Goal: Obtain resource: Obtain resource

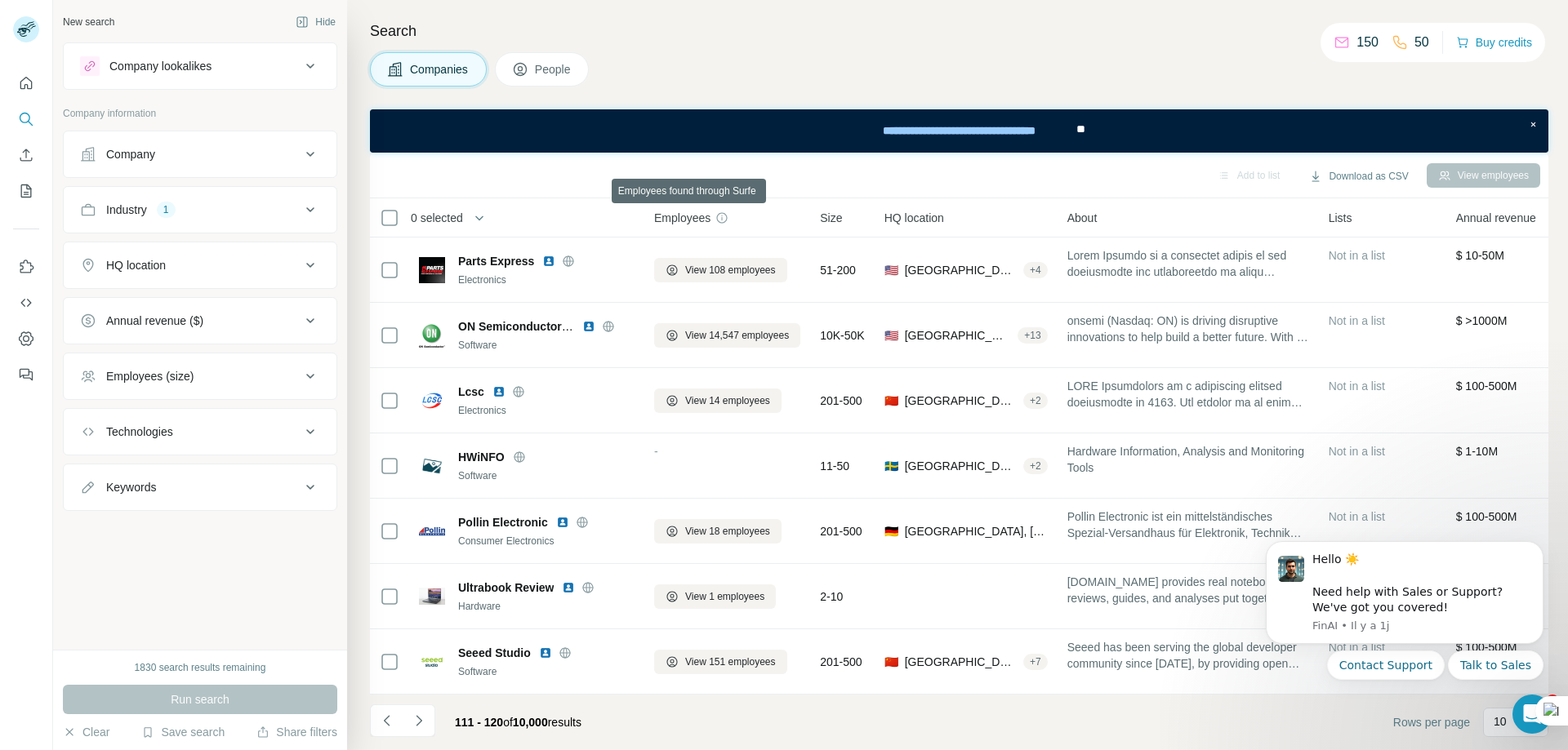
click at [722, 220] on icon at bounding box center [721, 217] width 13 height 13
click at [691, 221] on span "Employees" at bounding box center [683, 217] width 57 height 16
click at [483, 217] on icon "button" at bounding box center [480, 218] width 9 height 5
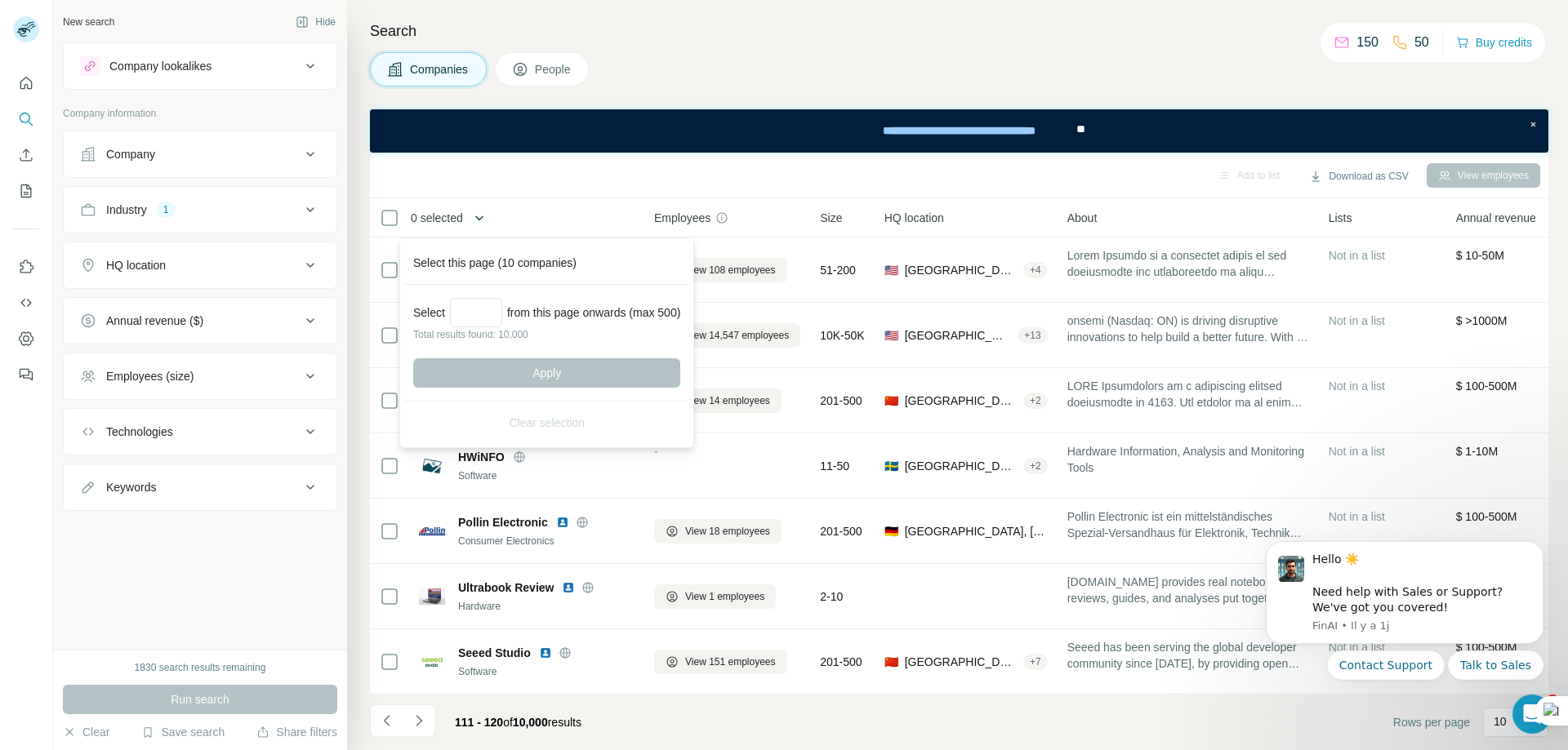
click at [483, 217] on icon "button" at bounding box center [480, 218] width 9 height 5
click at [648, 164] on div "Add to list Download as CSV View employees" at bounding box center [959, 174] width 1162 height 28
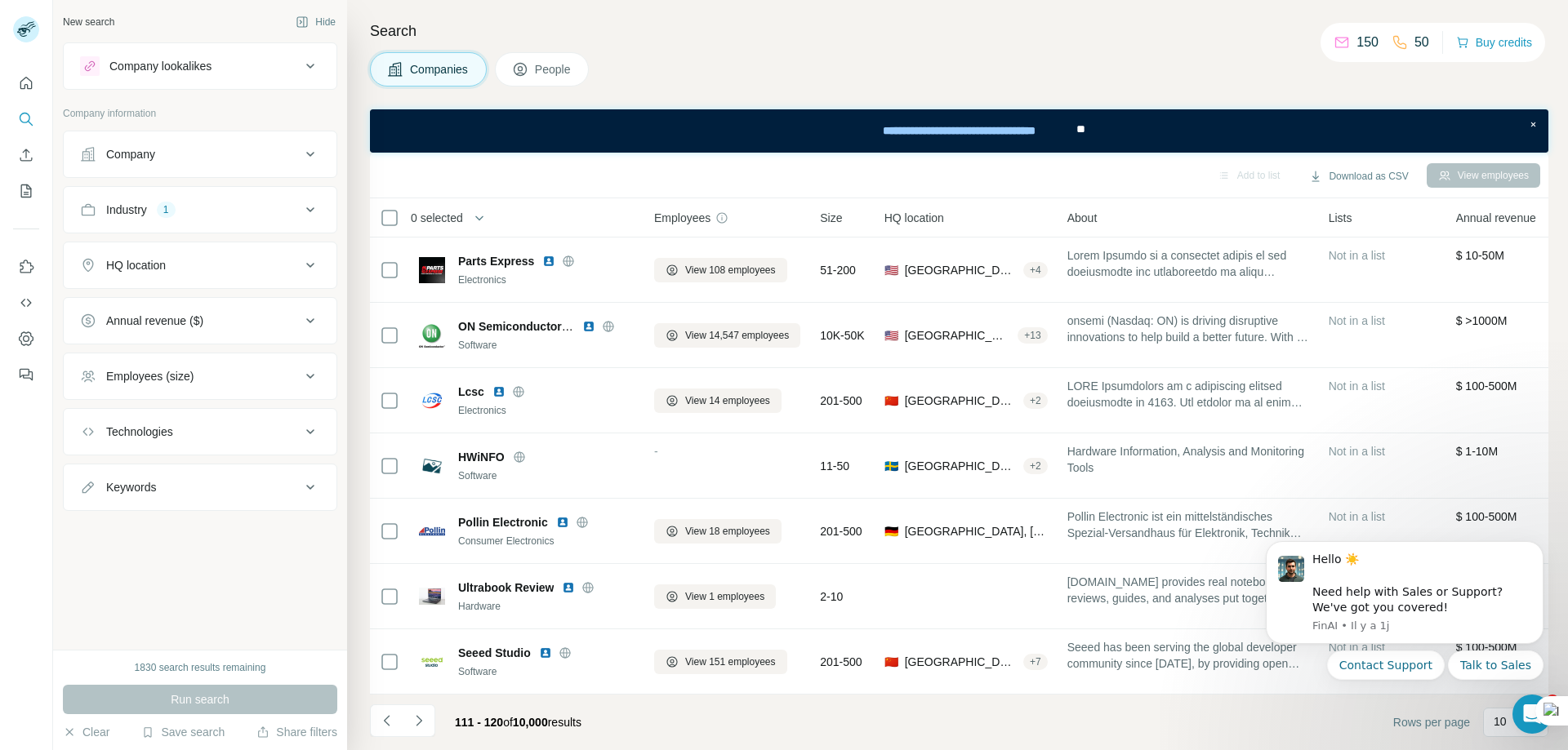
click at [235, 372] on div "Employees (size)" at bounding box center [190, 375] width 221 height 16
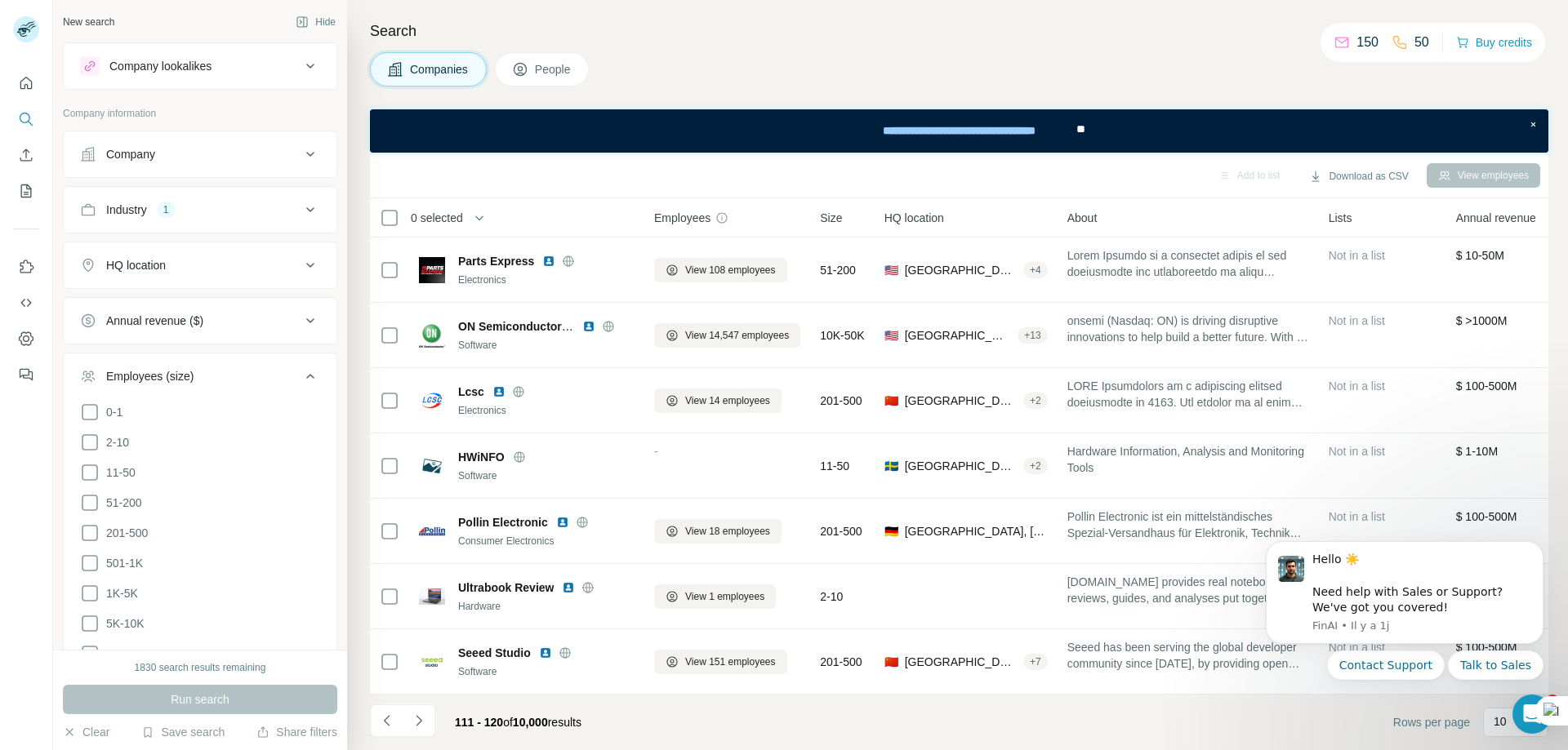
scroll to position [163, 0]
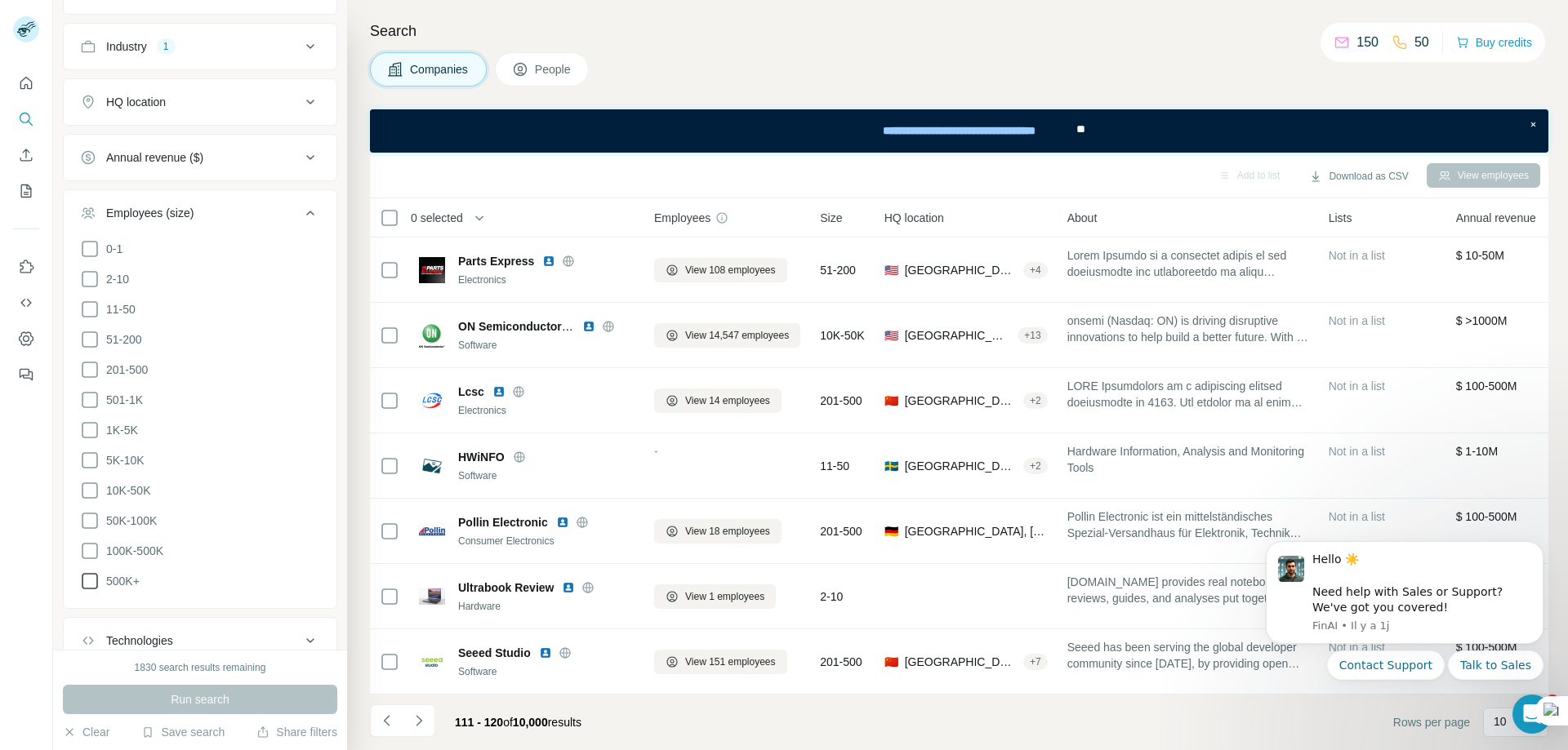
click at [121, 573] on span "500K+" at bounding box center [119, 581] width 40 height 16
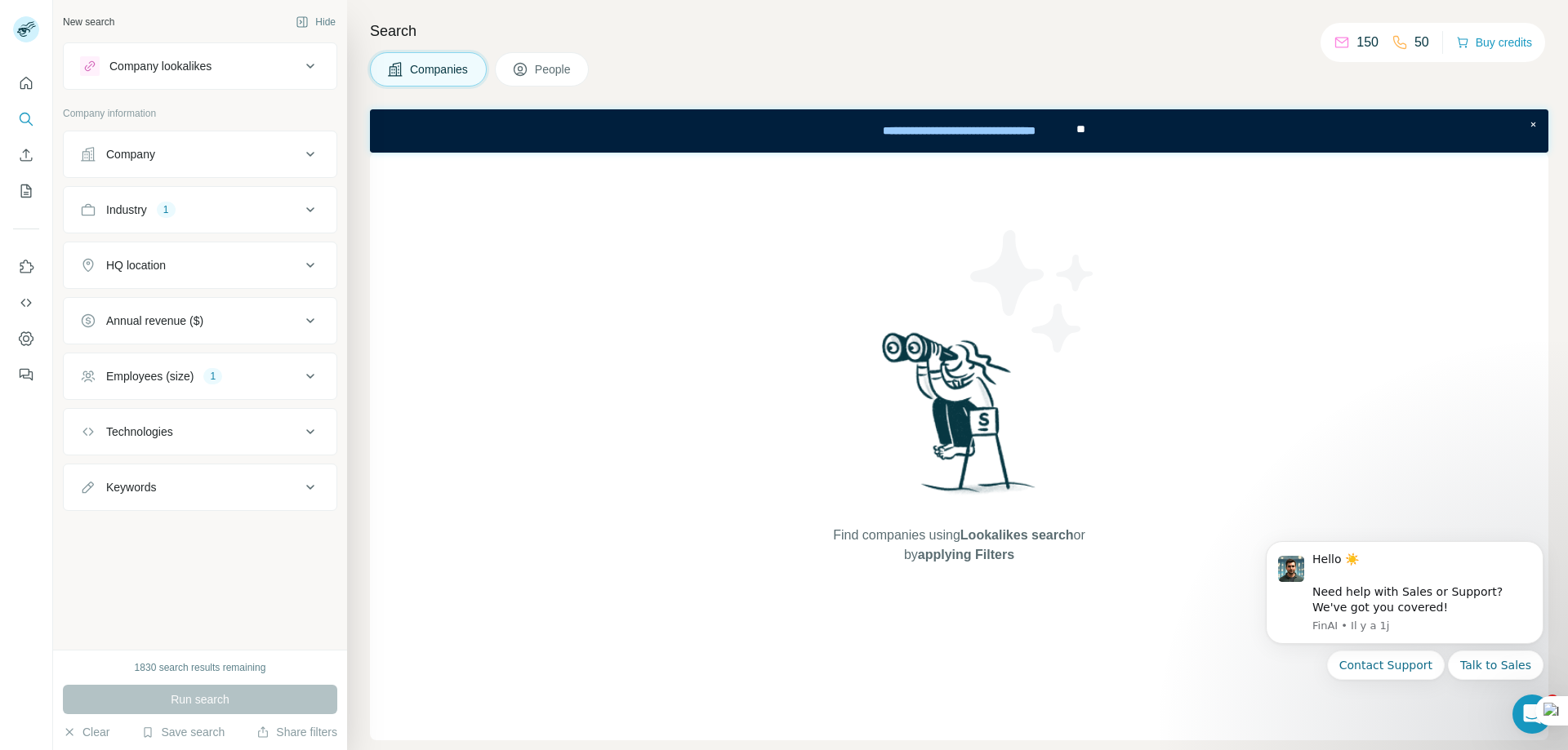
click at [277, 376] on div "Employees (size) 1" at bounding box center [190, 375] width 221 height 16
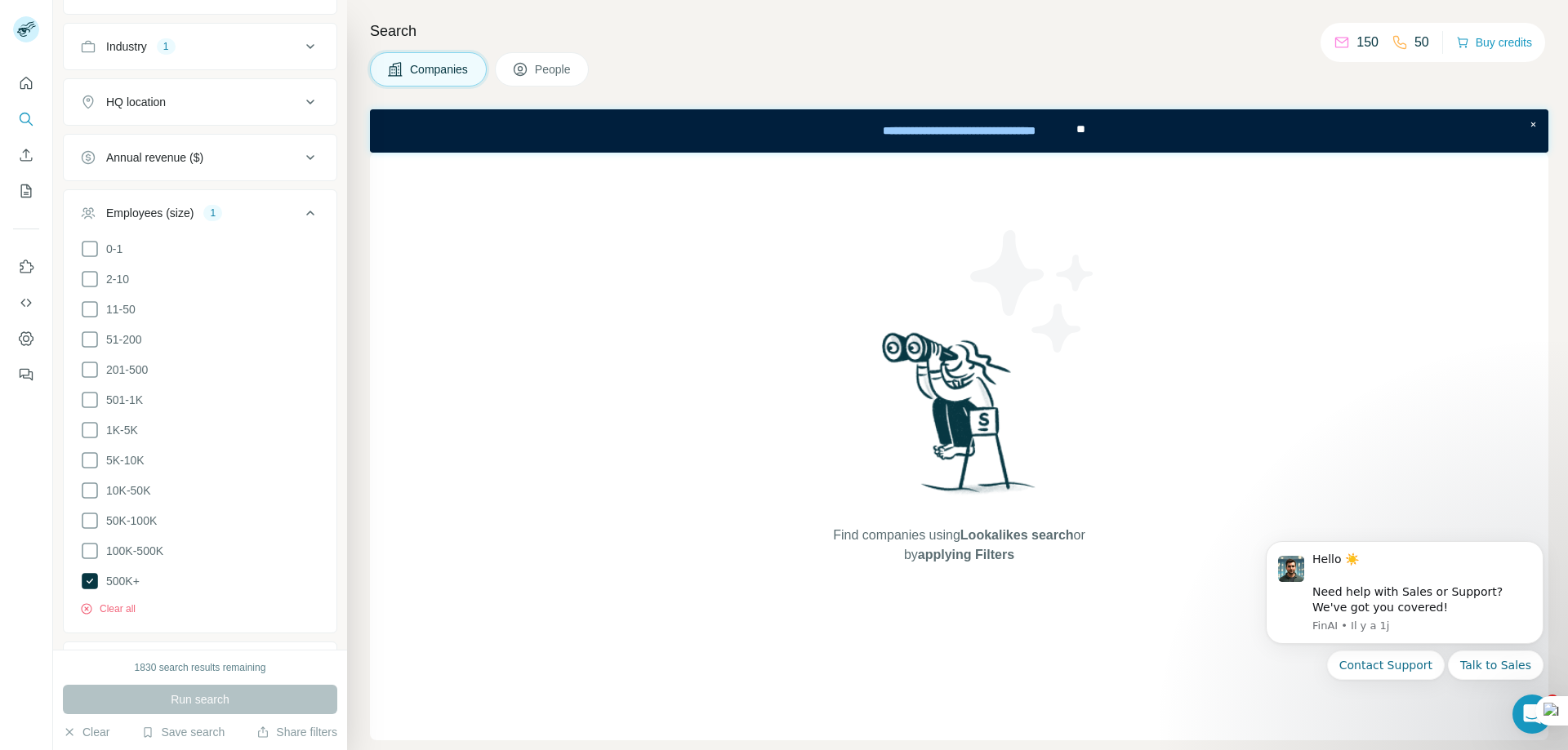
scroll to position [245, 0]
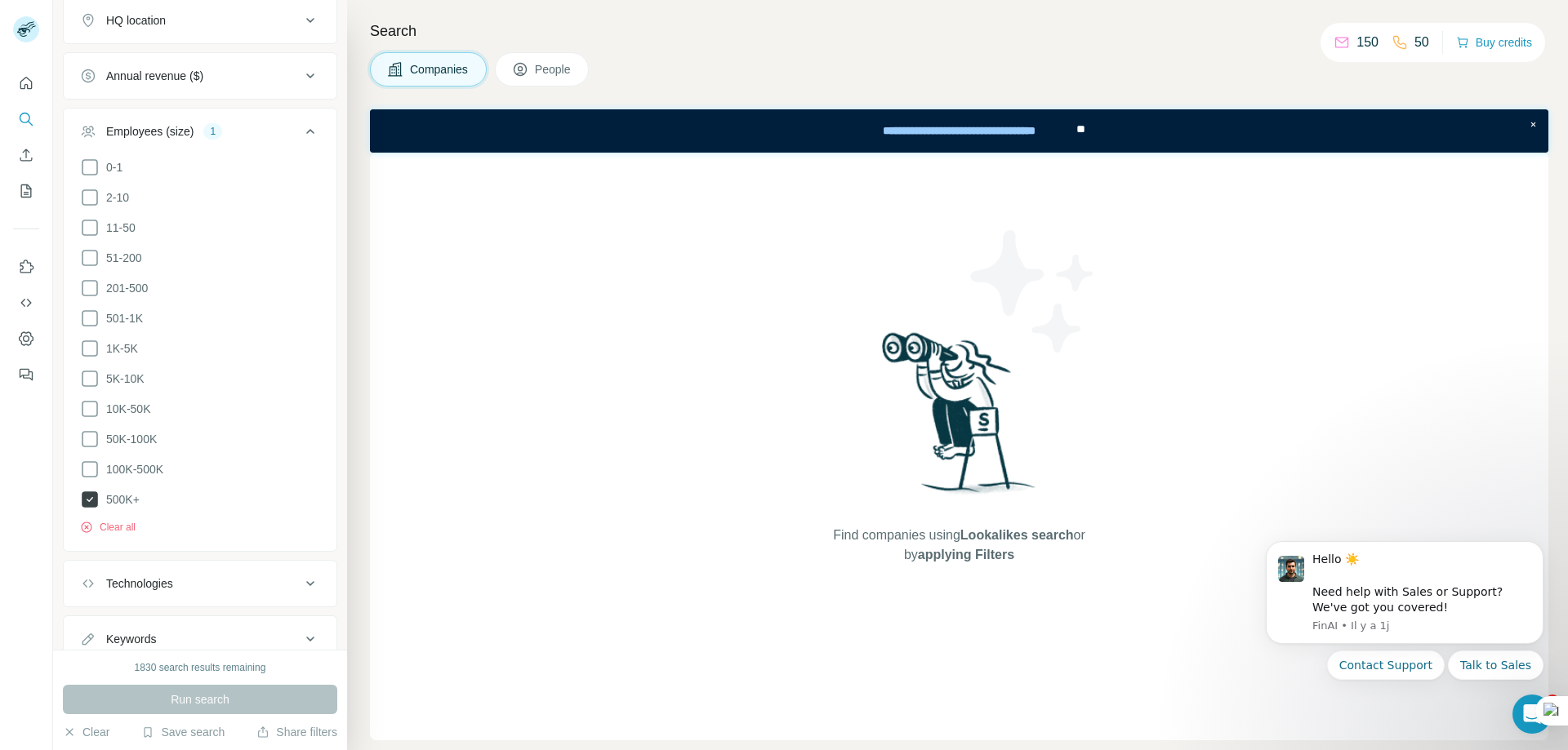
click at [91, 497] on icon at bounding box center [90, 500] width 7 height 5
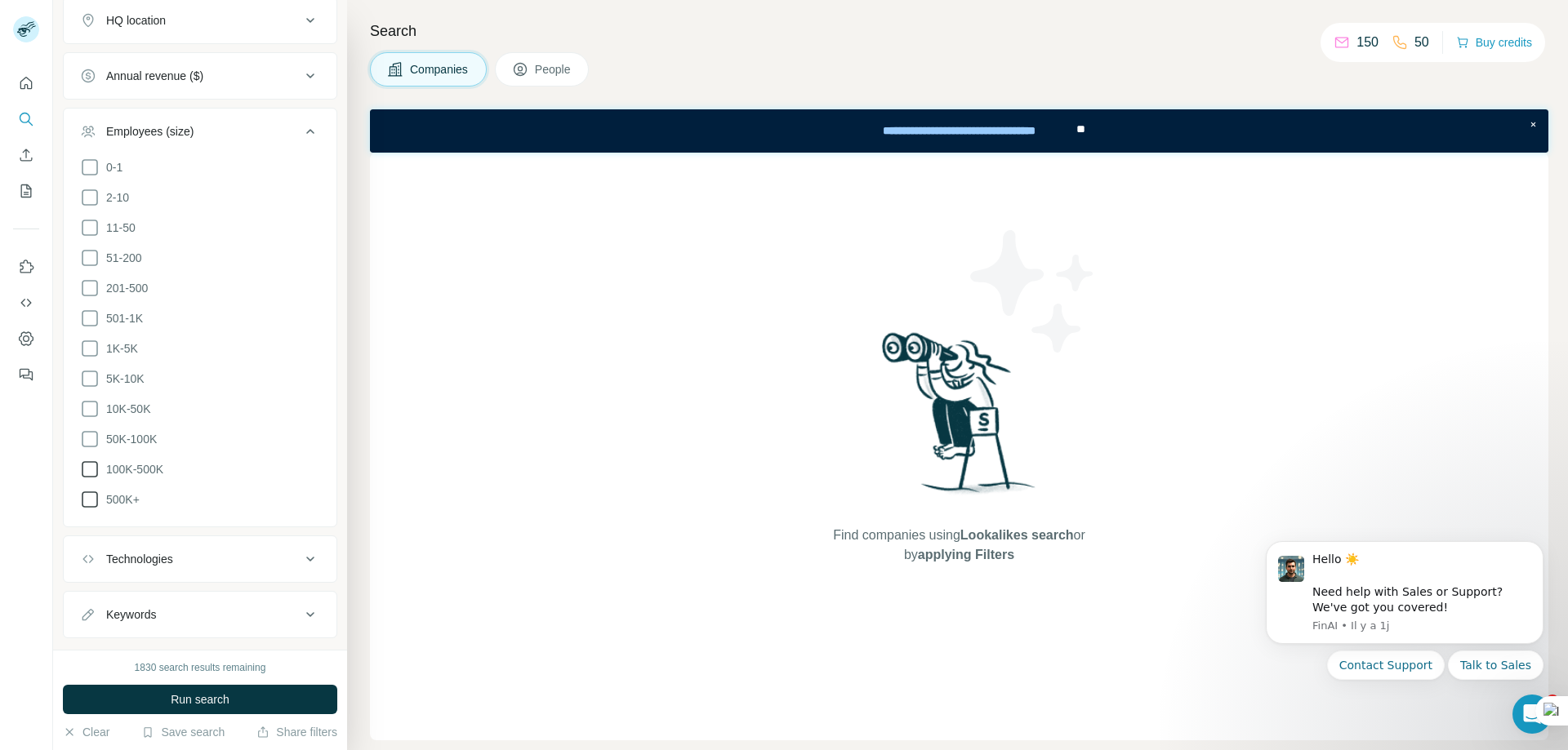
click at [90, 466] on icon at bounding box center [89, 469] width 20 height 20
click at [224, 704] on span "Run search" at bounding box center [200, 699] width 58 height 16
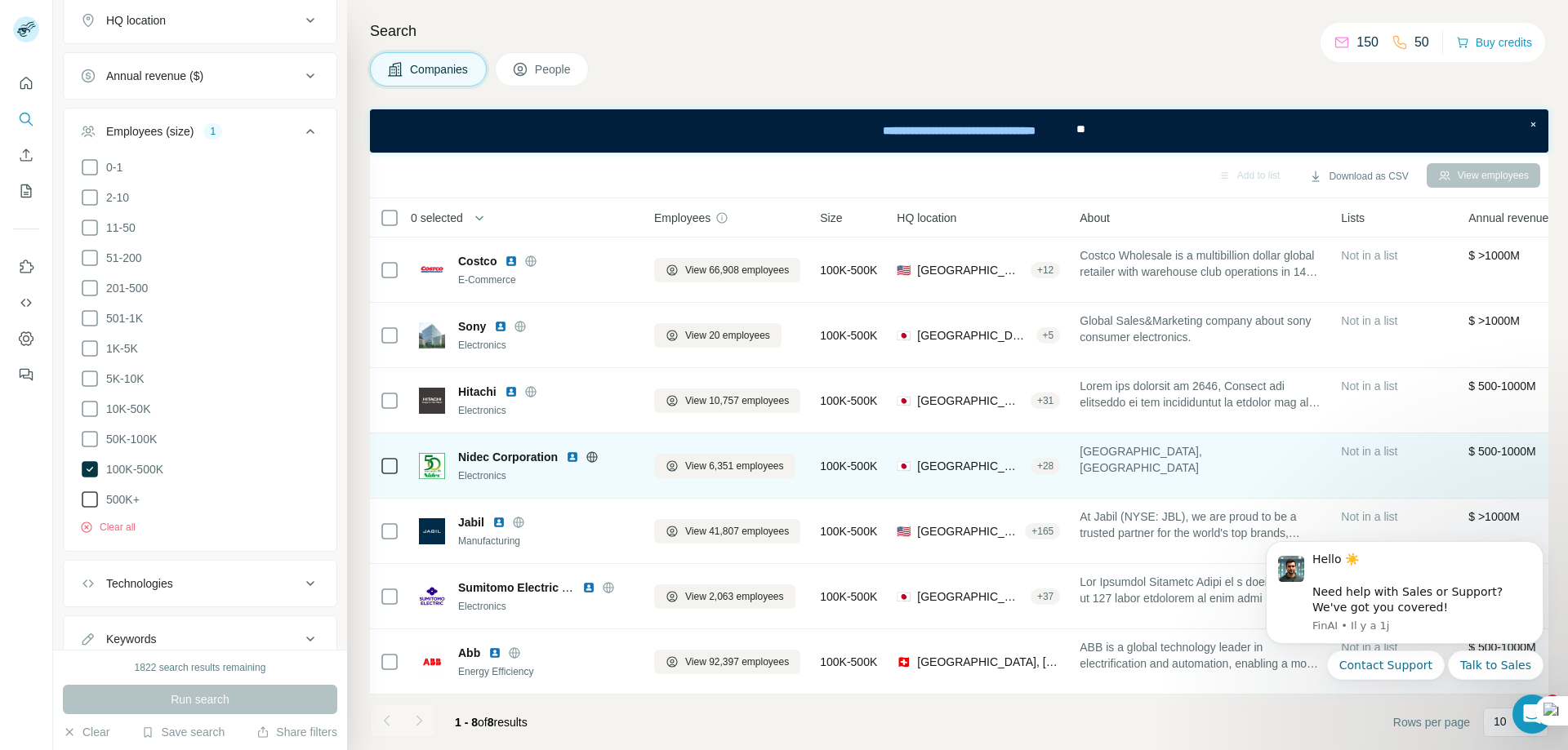
scroll to position [74, 0]
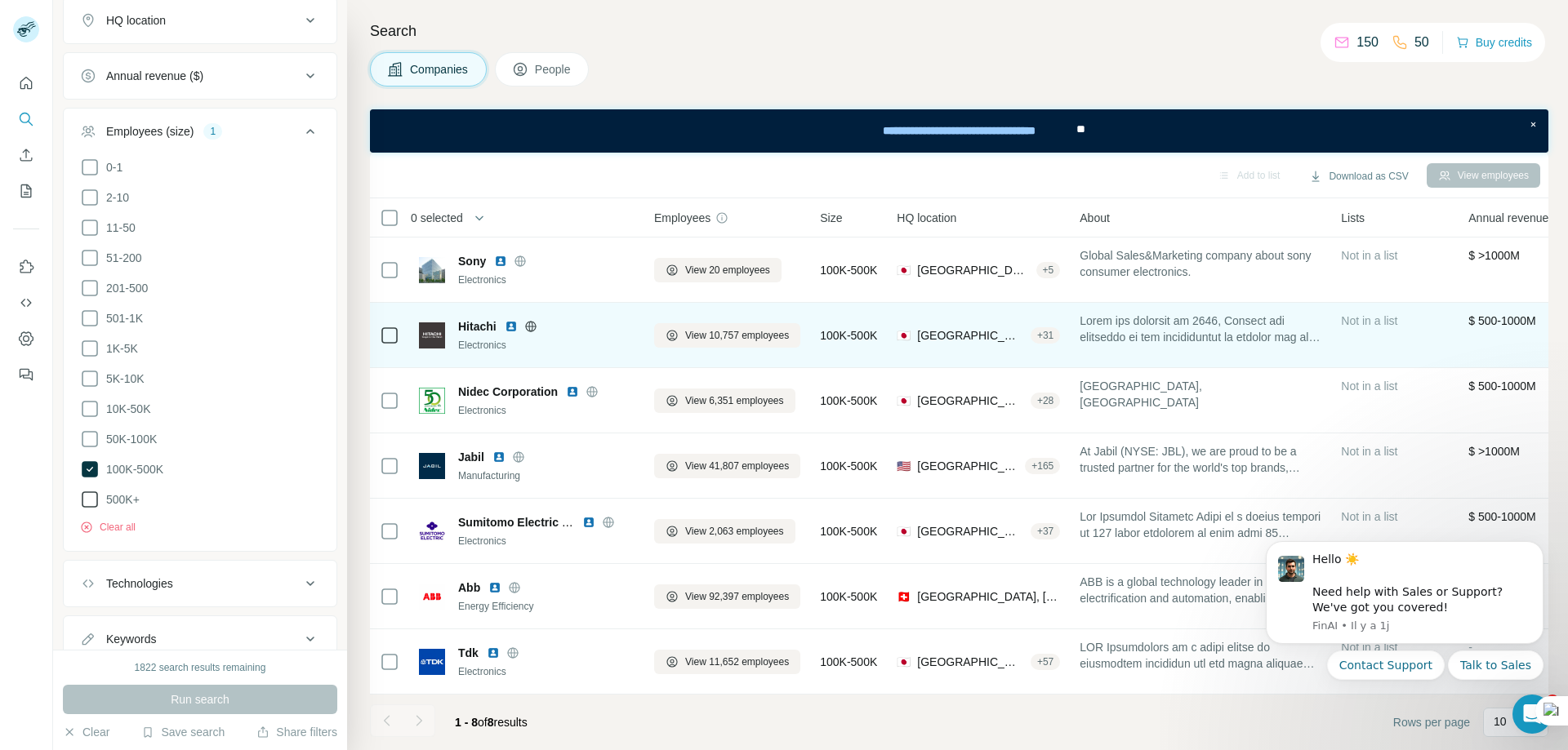
click at [534, 326] on icon at bounding box center [530, 326] width 10 height 1
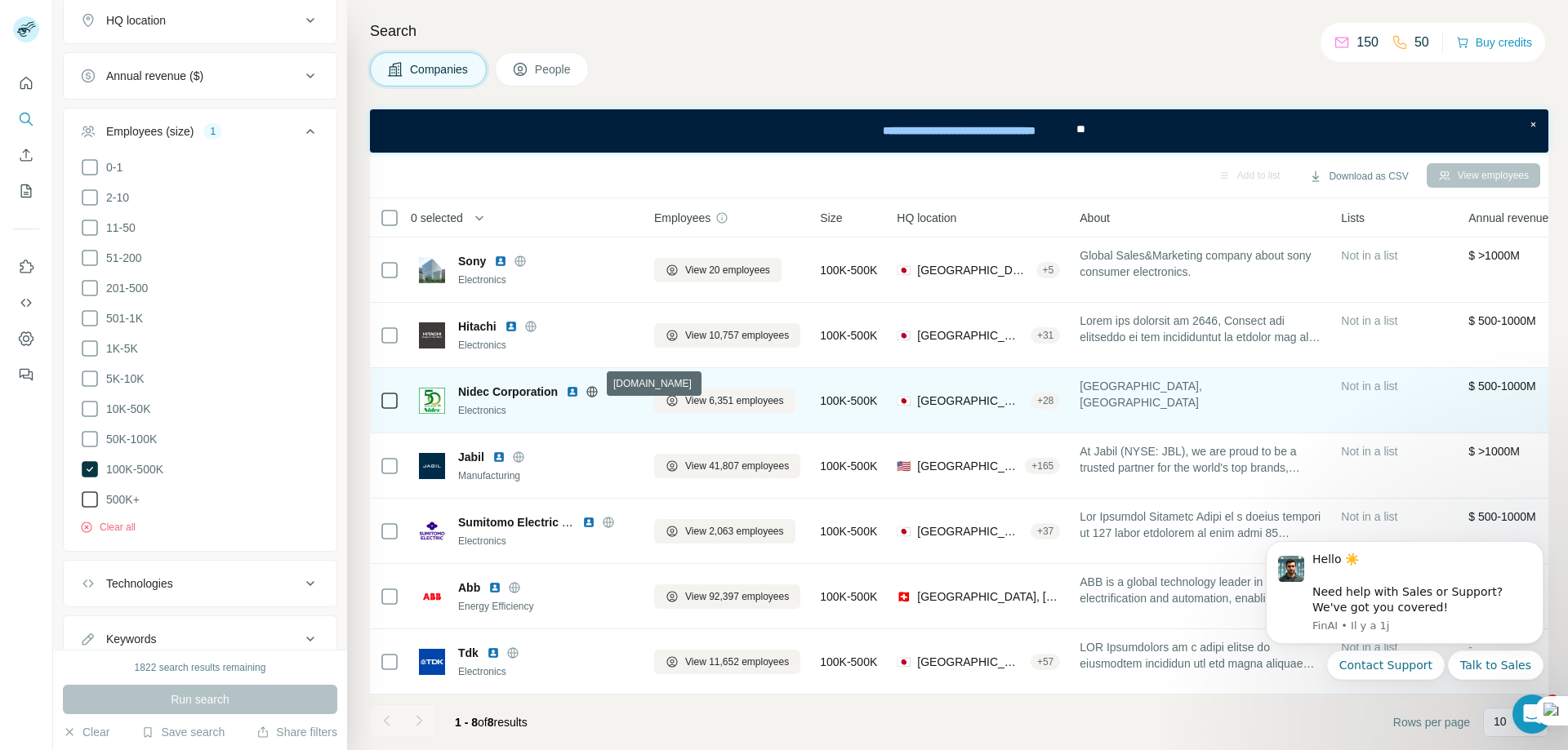
click at [597, 385] on icon at bounding box center [591, 391] width 13 height 13
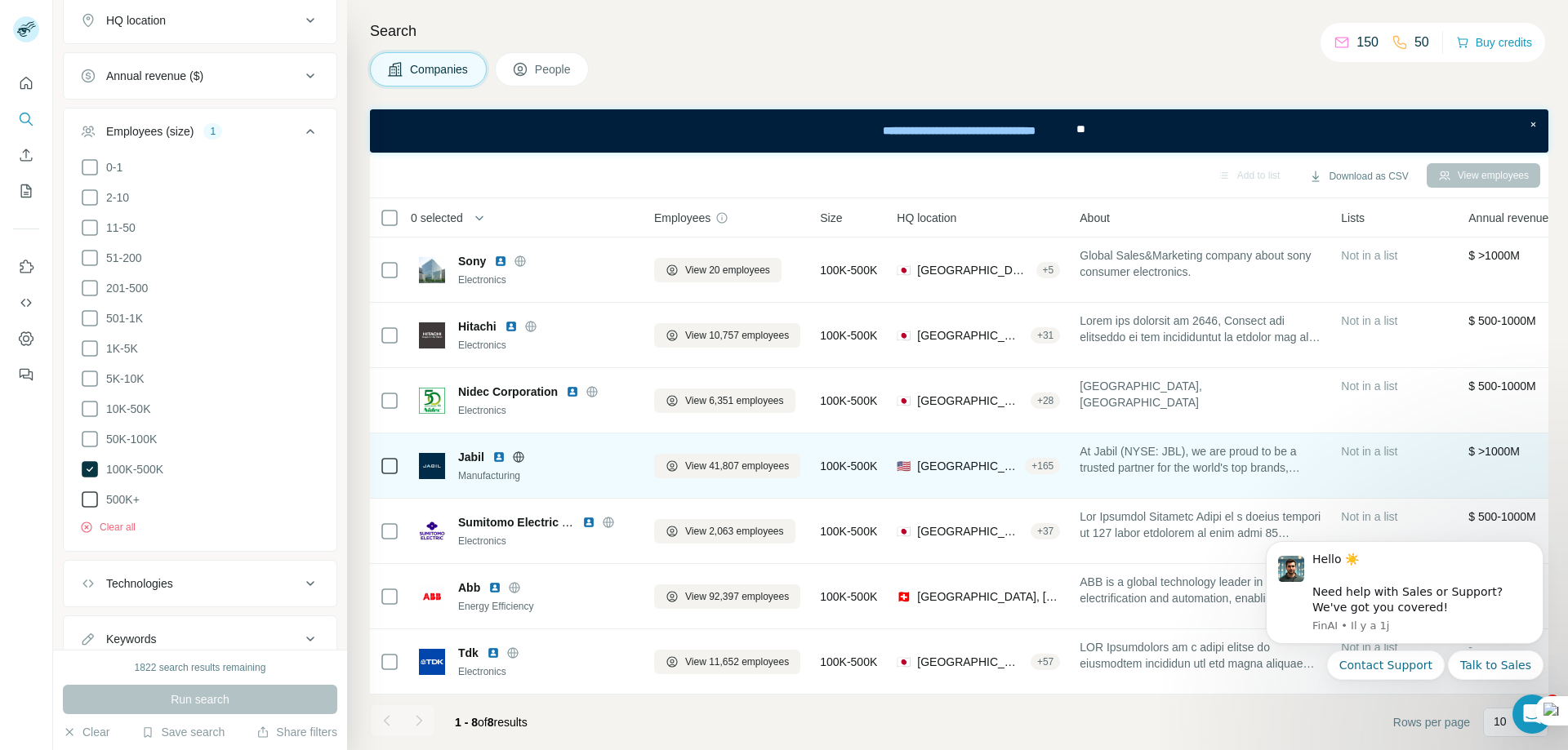
click at [521, 456] on icon at bounding box center [518, 456] width 10 height 1
click at [521, 450] on icon at bounding box center [518, 456] width 13 height 13
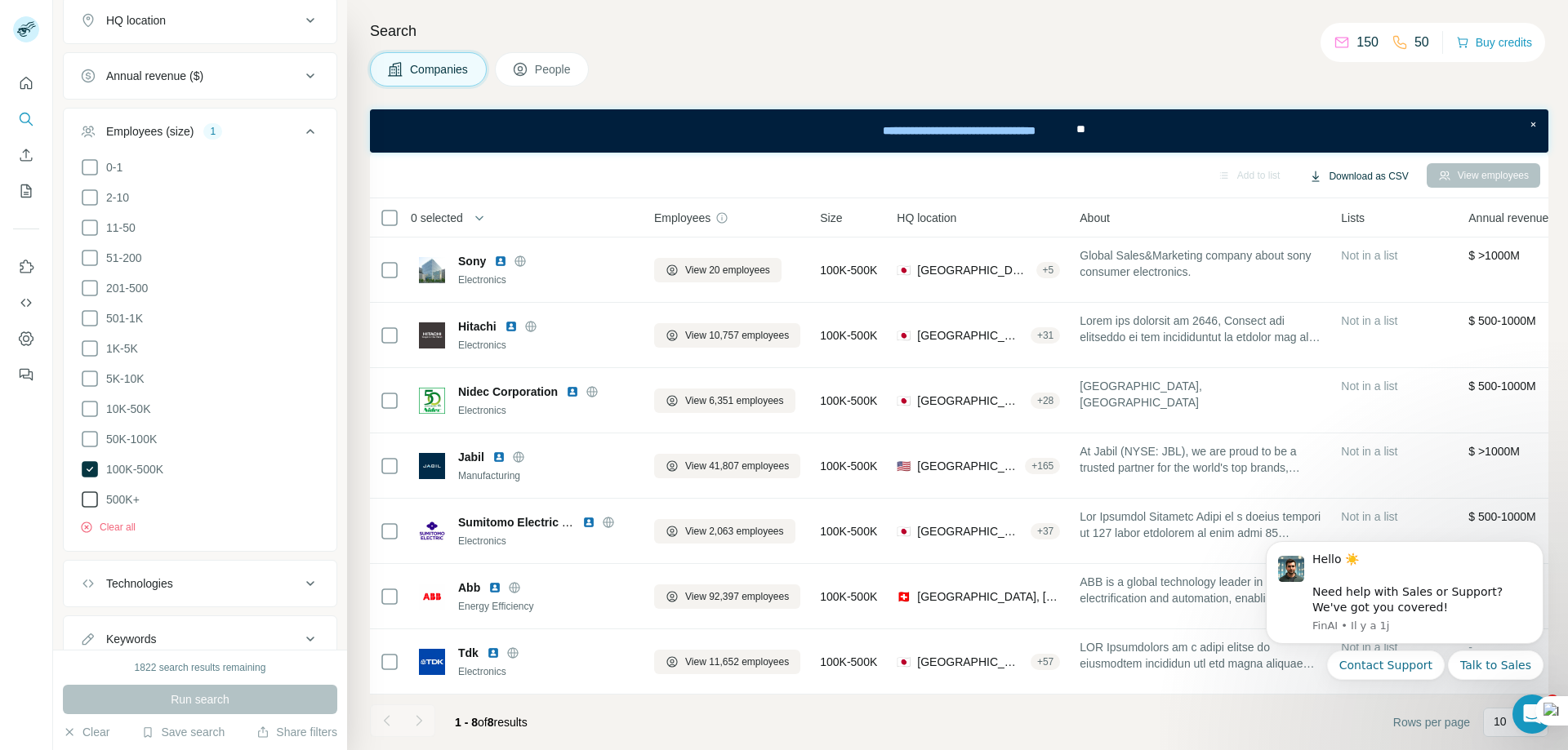
drag, startPoint x: 1408, startPoint y: 176, endPoint x: 1395, endPoint y: 176, distance: 13.0
click at [1397, 176] on button "Download as CSV" at bounding box center [1359, 176] width 122 height 25
click at [87, 461] on icon at bounding box center [89, 469] width 16 height 16
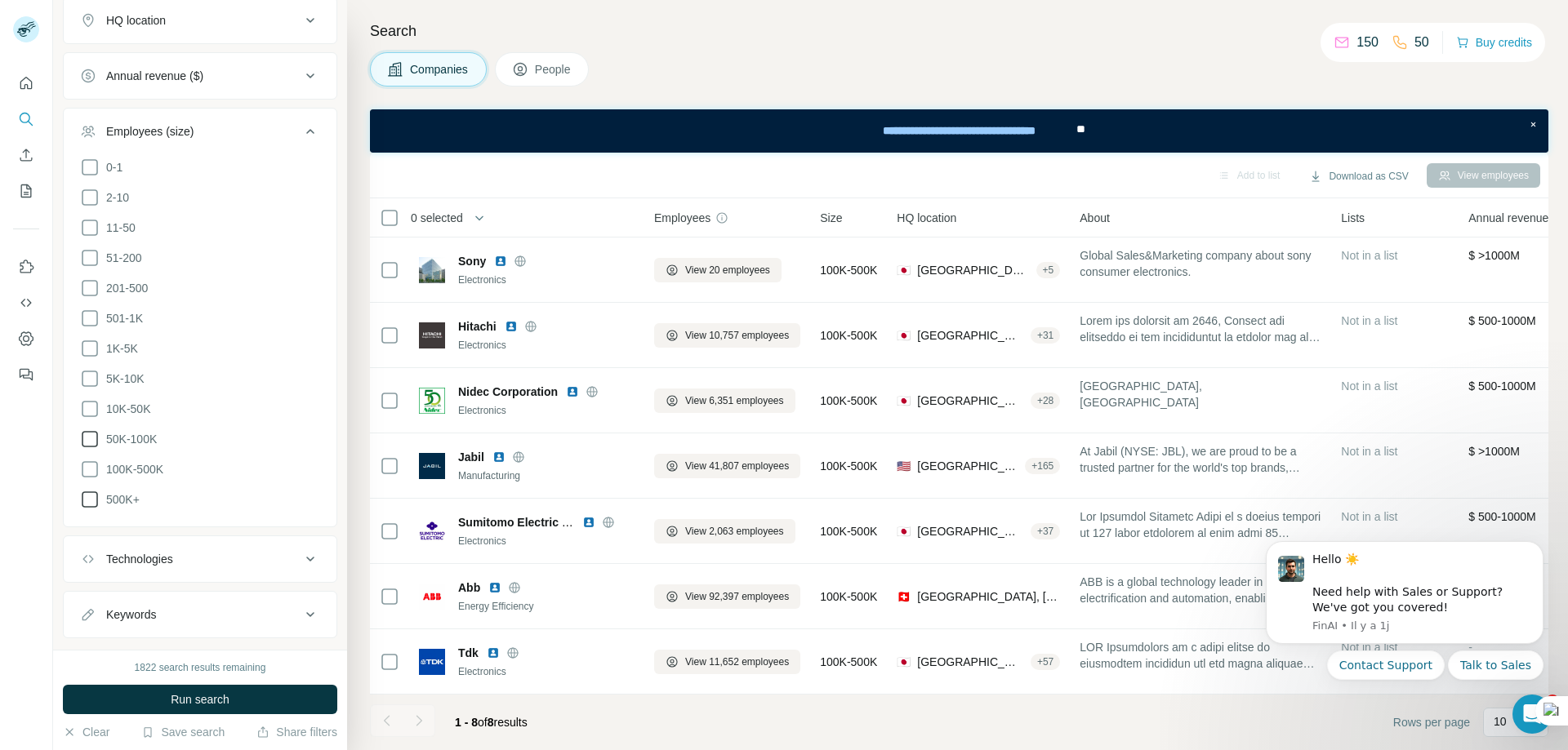
click at [87, 438] on icon at bounding box center [89, 439] width 20 height 20
click at [234, 699] on button "Run search" at bounding box center [199, 699] width 274 height 29
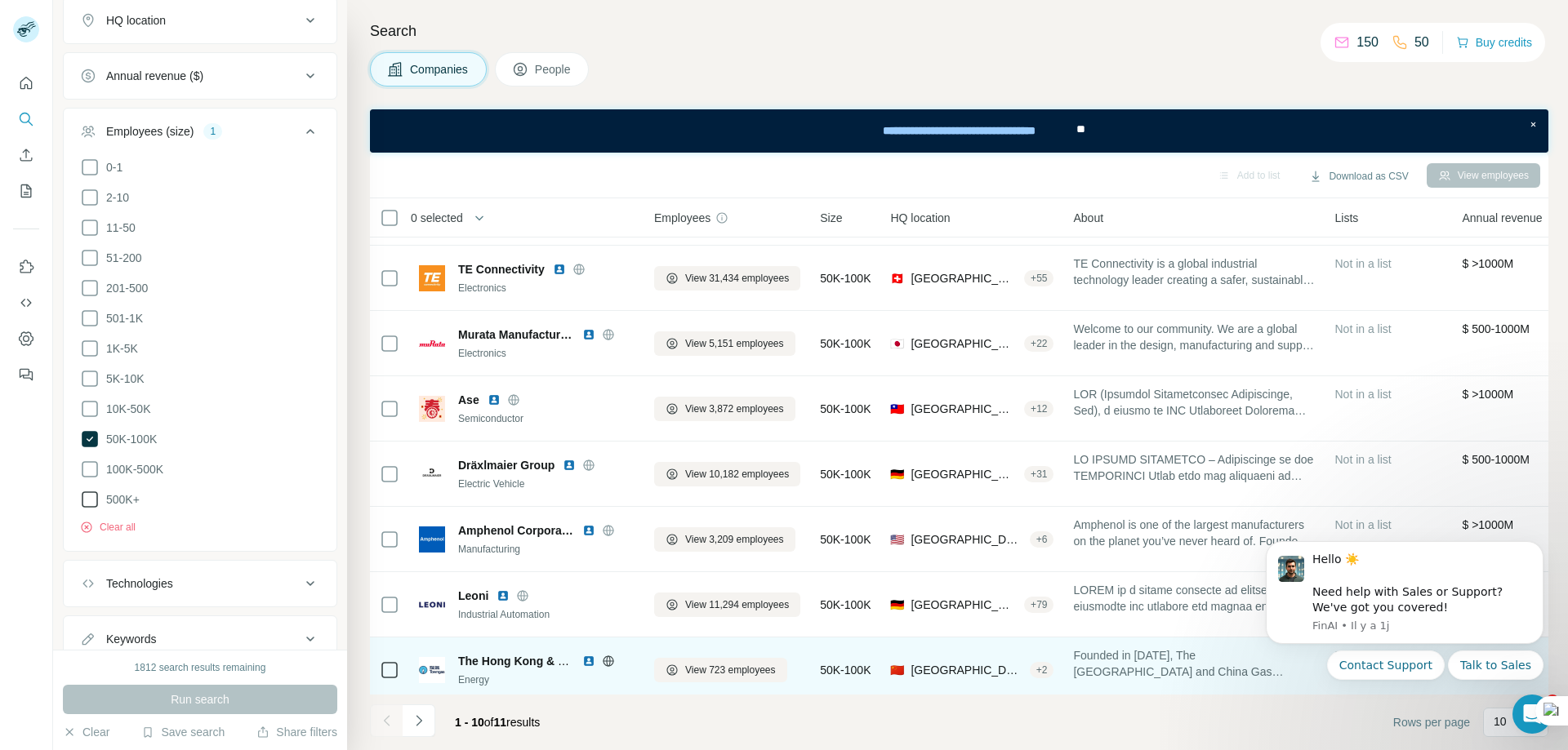
scroll to position [204, 0]
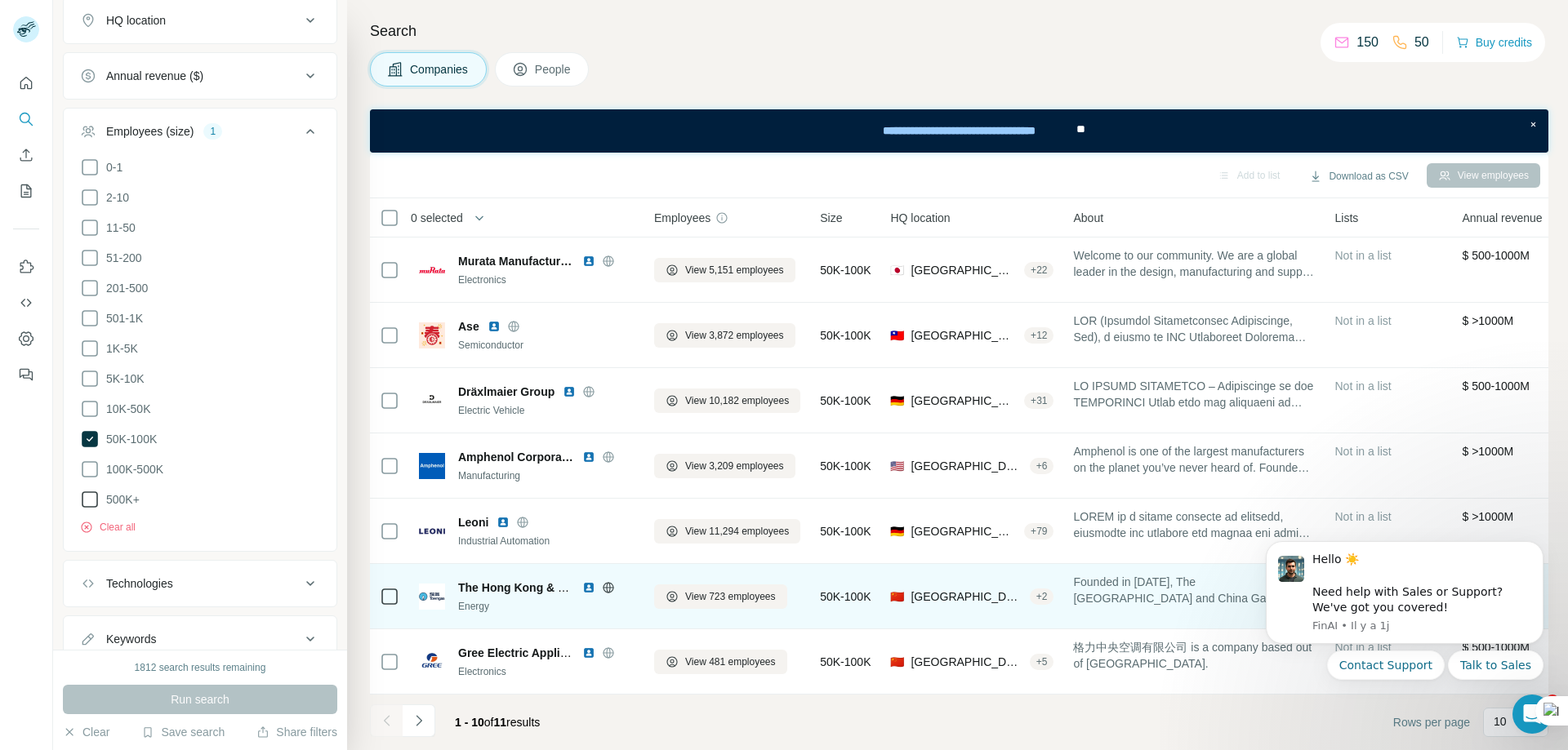
click at [611, 581] on icon at bounding box center [608, 587] width 13 height 13
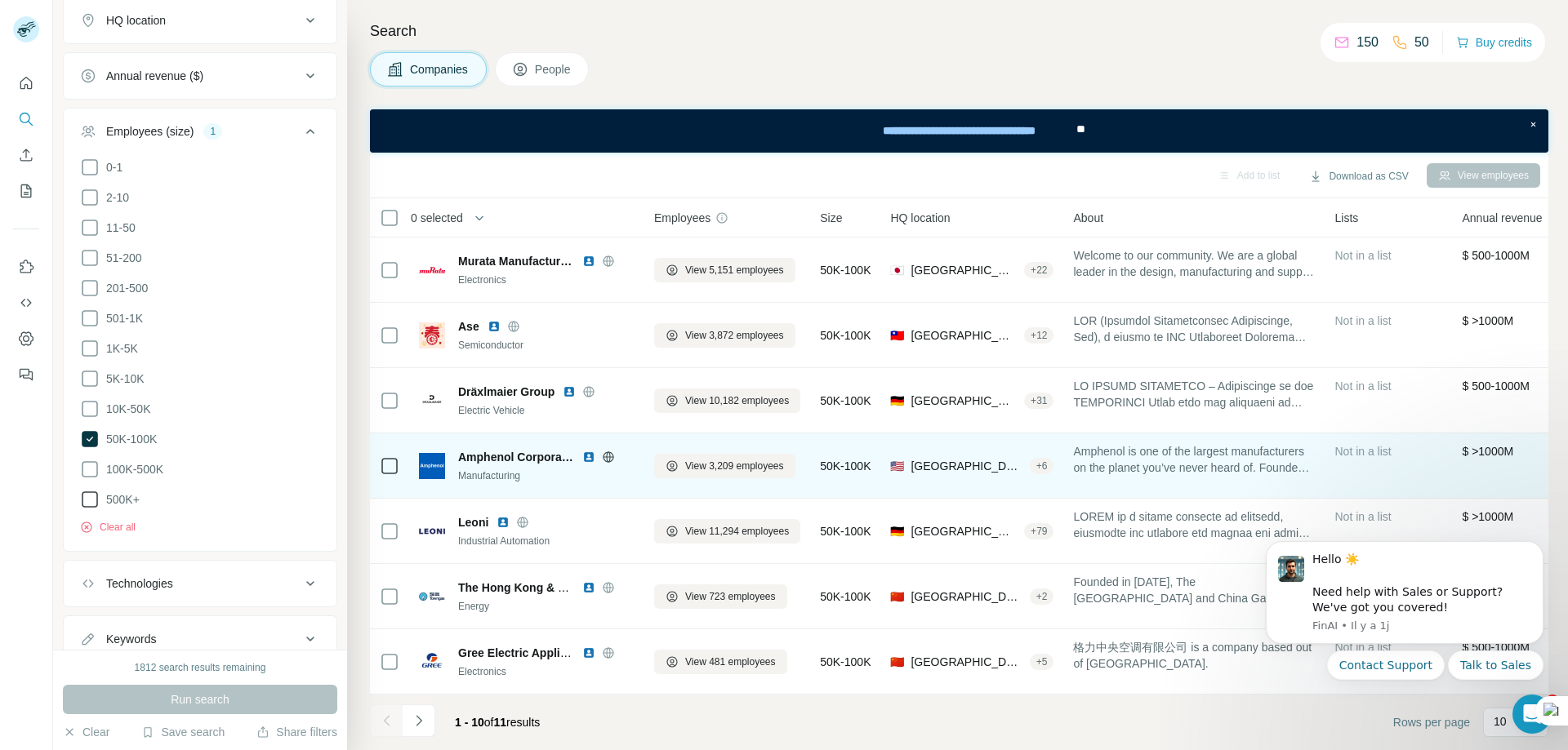
scroll to position [123, 0]
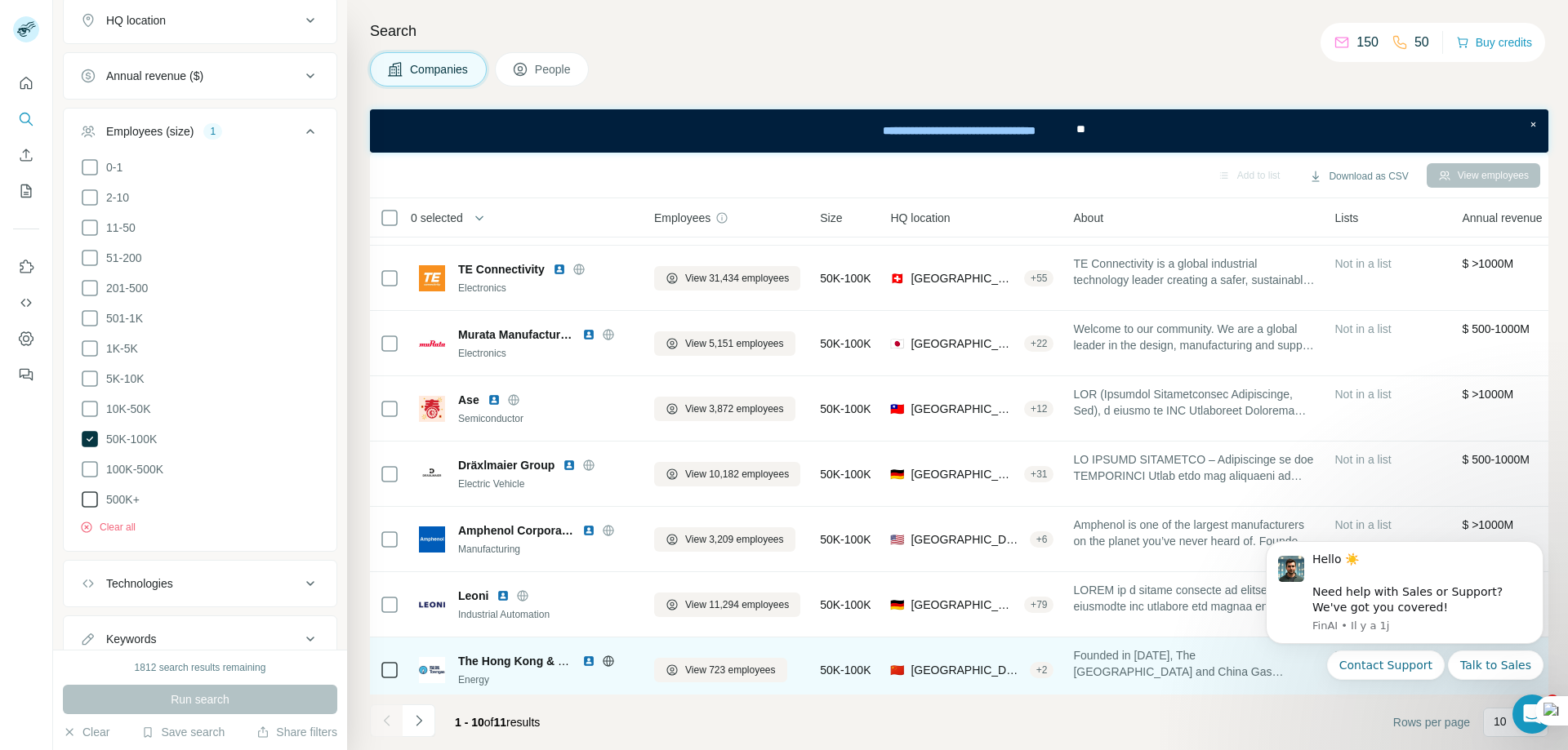
click at [609, 660] on icon at bounding box center [608, 661] width 13 height 13
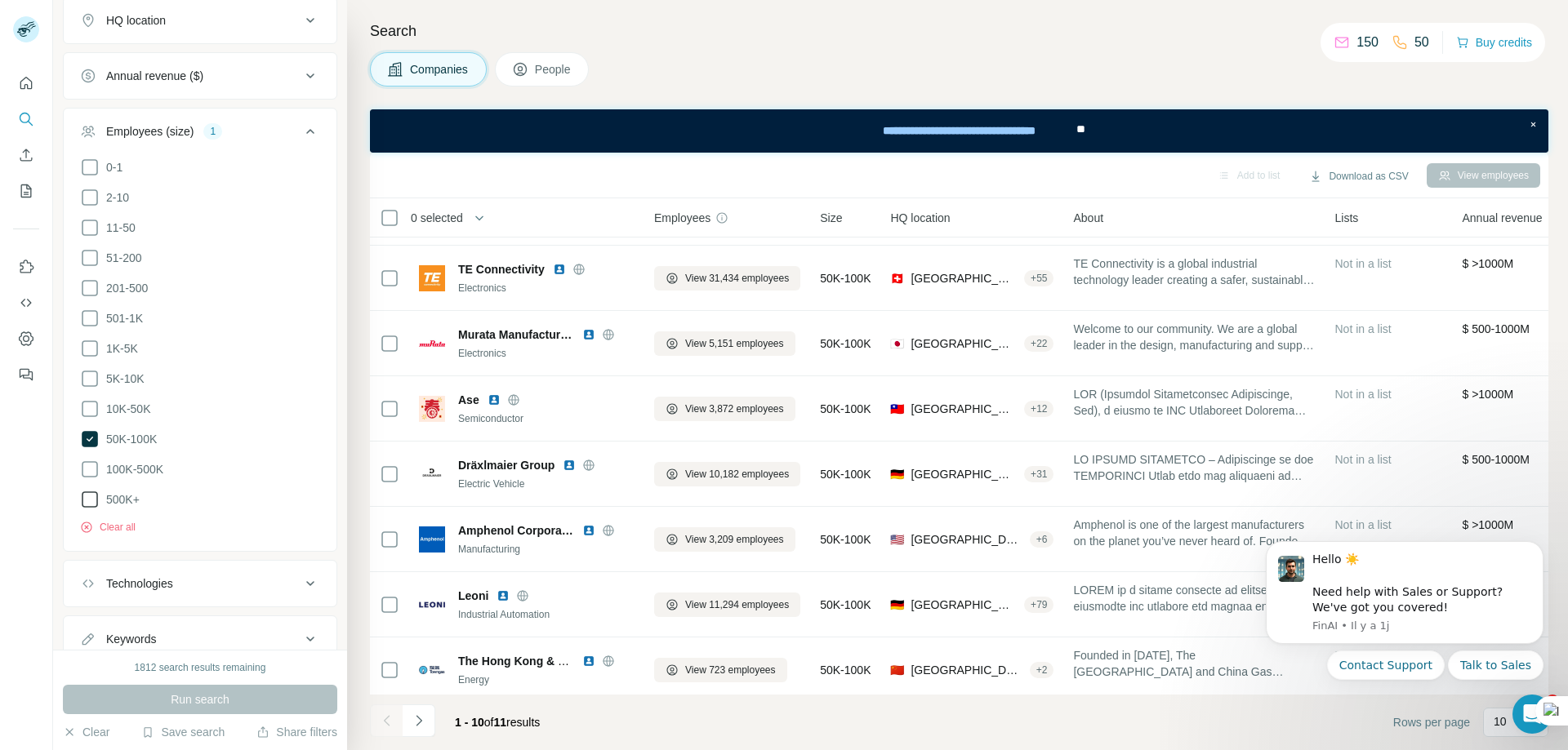
click at [421, 713] on icon "Navigate to next page" at bounding box center [419, 720] width 16 height 16
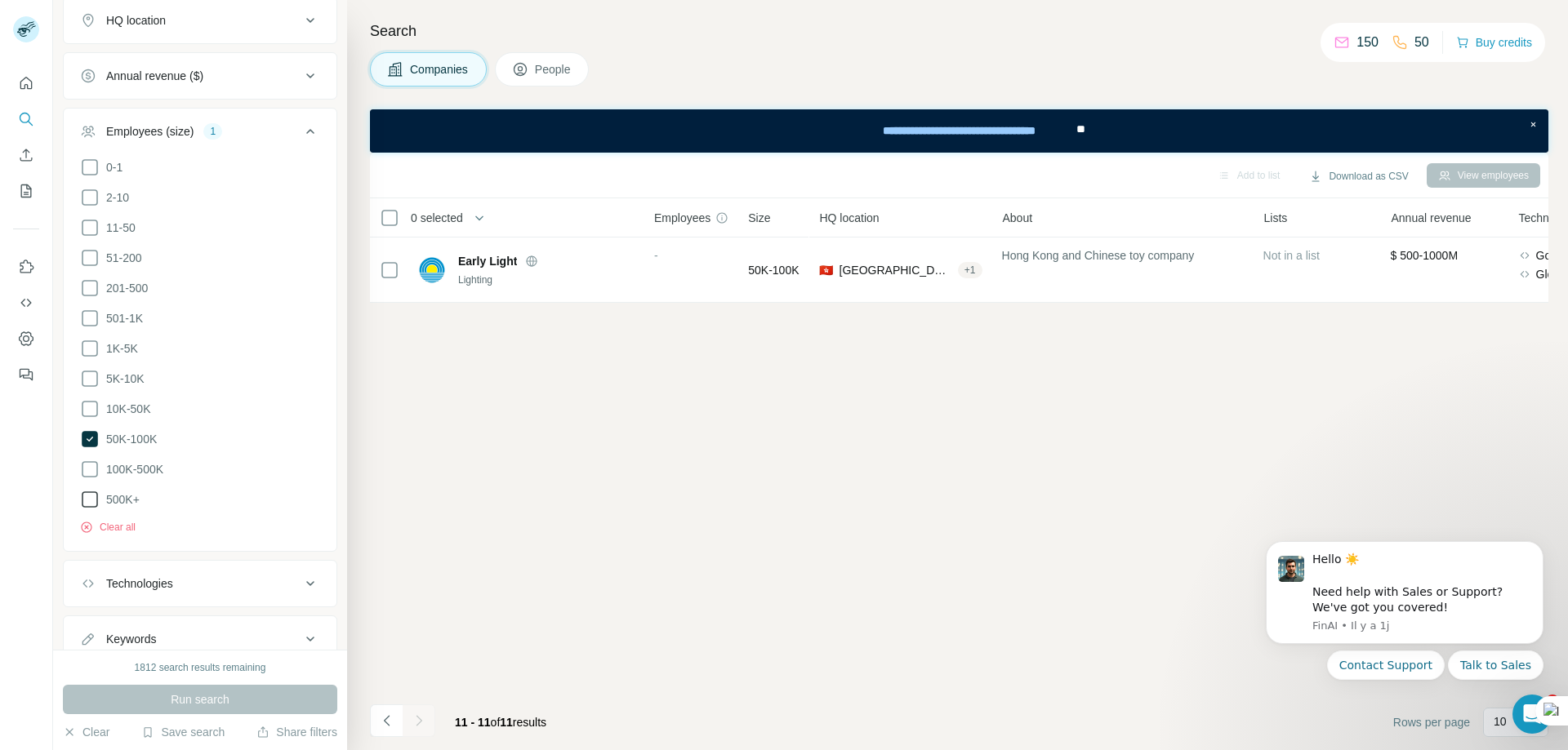
scroll to position [0, 0]
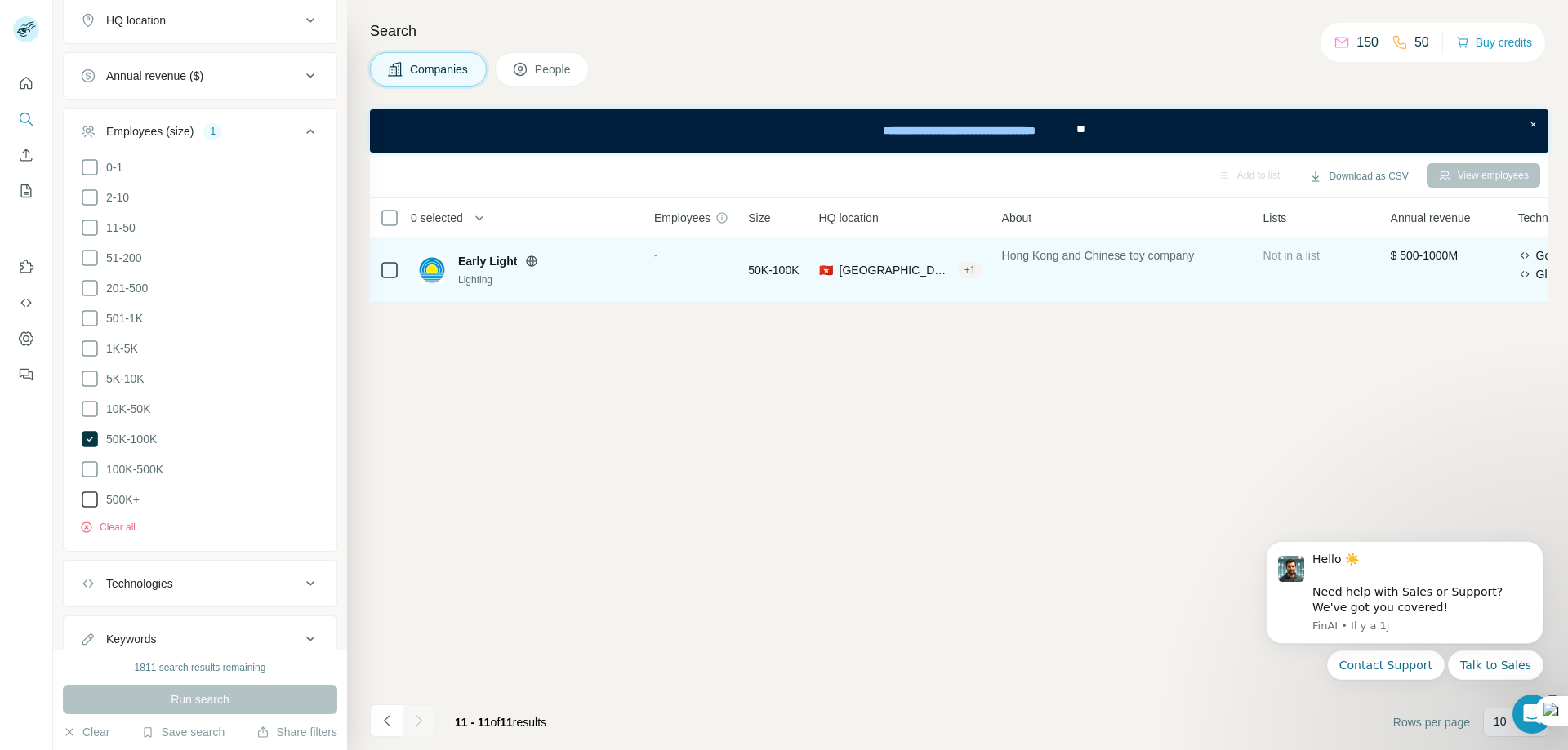
click at [876, 265] on span "Hong Kong, Sheung Shui" at bounding box center [896, 270] width 112 height 16
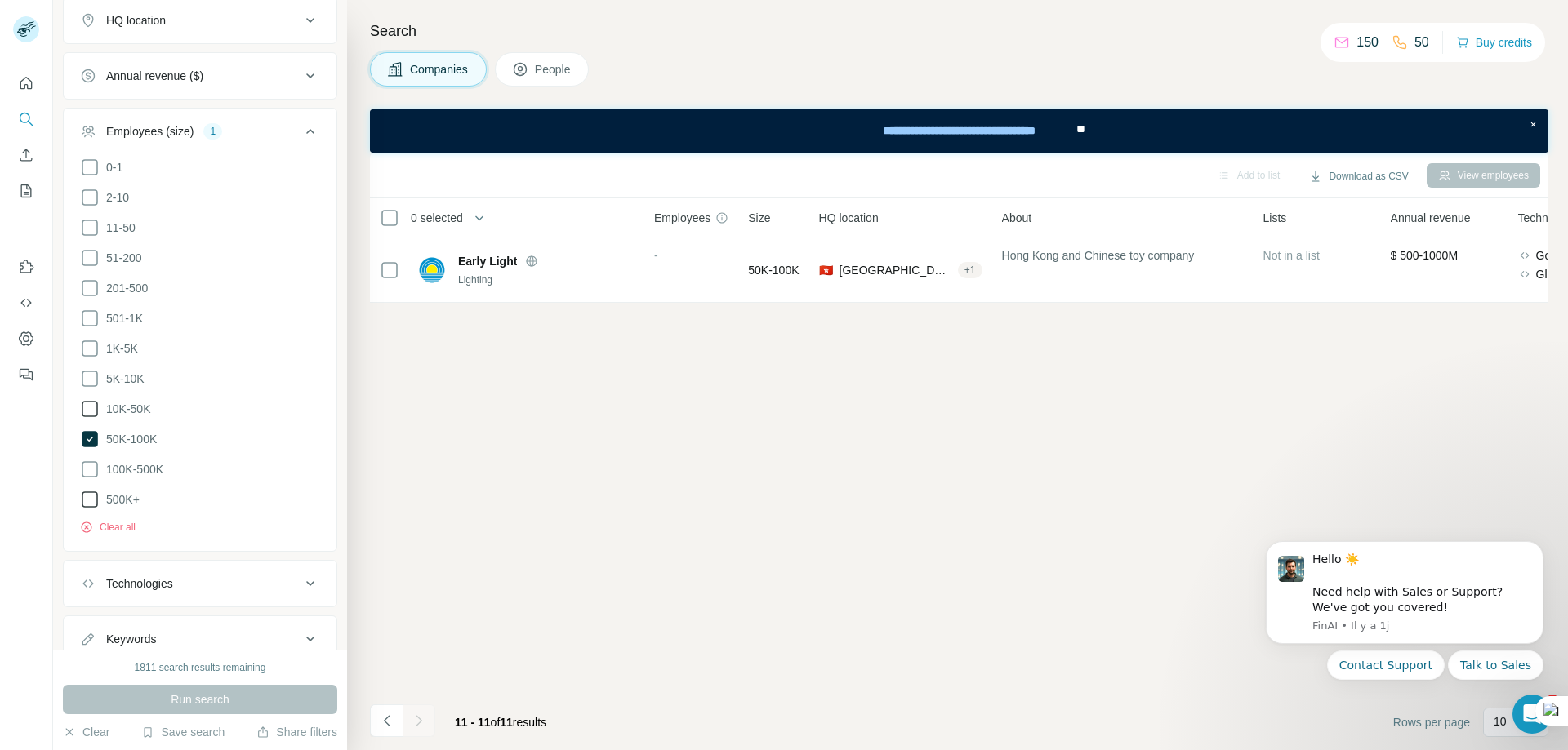
click at [88, 401] on icon at bounding box center [89, 409] width 20 height 20
drag, startPoint x: 85, startPoint y: 425, endPoint x: 94, endPoint y: 426, distance: 9.1
click at [86, 431] on icon at bounding box center [89, 439] width 16 height 16
click at [198, 703] on span "Run search" at bounding box center [200, 699] width 58 height 16
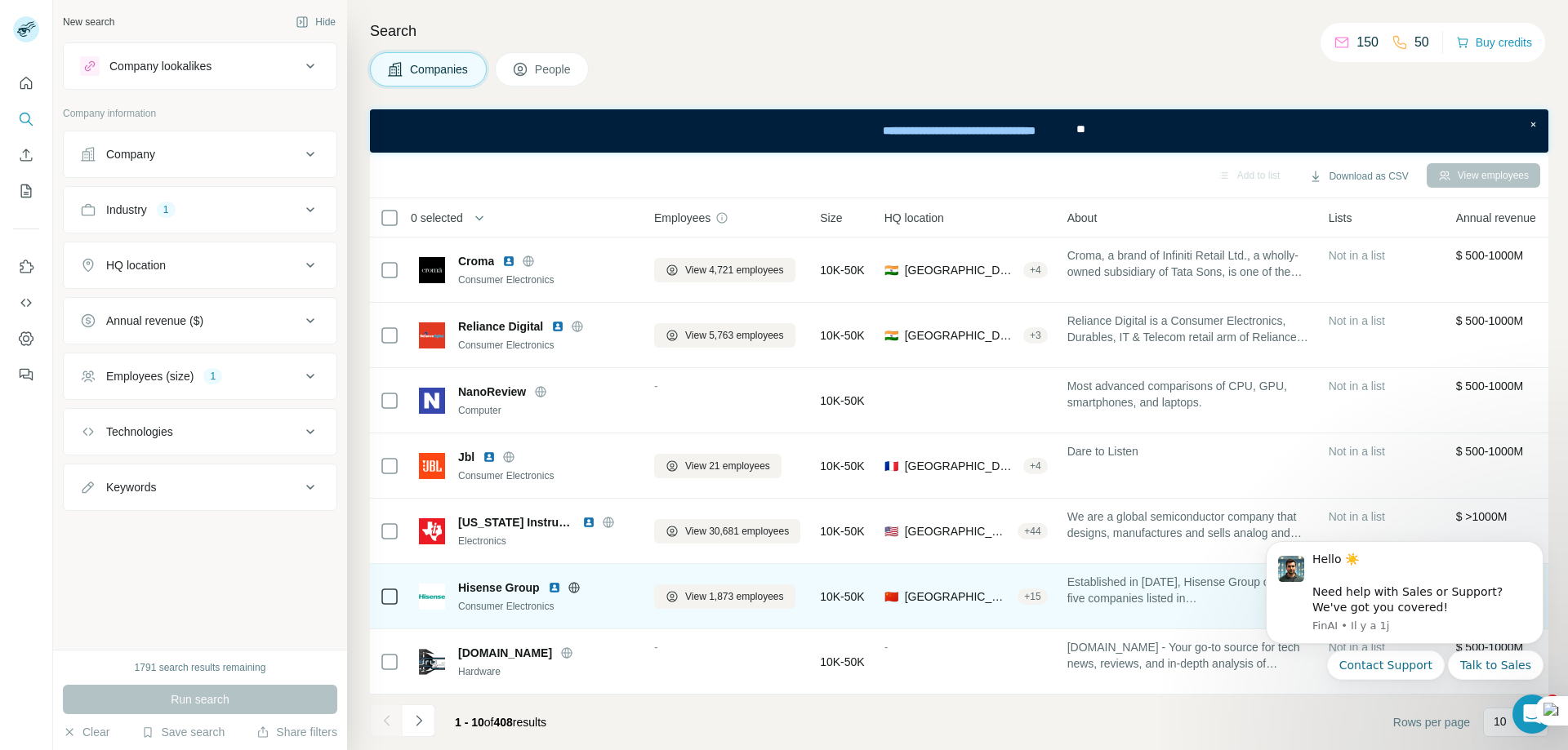
click at [577, 582] on icon at bounding box center [573, 587] width 10 height 10
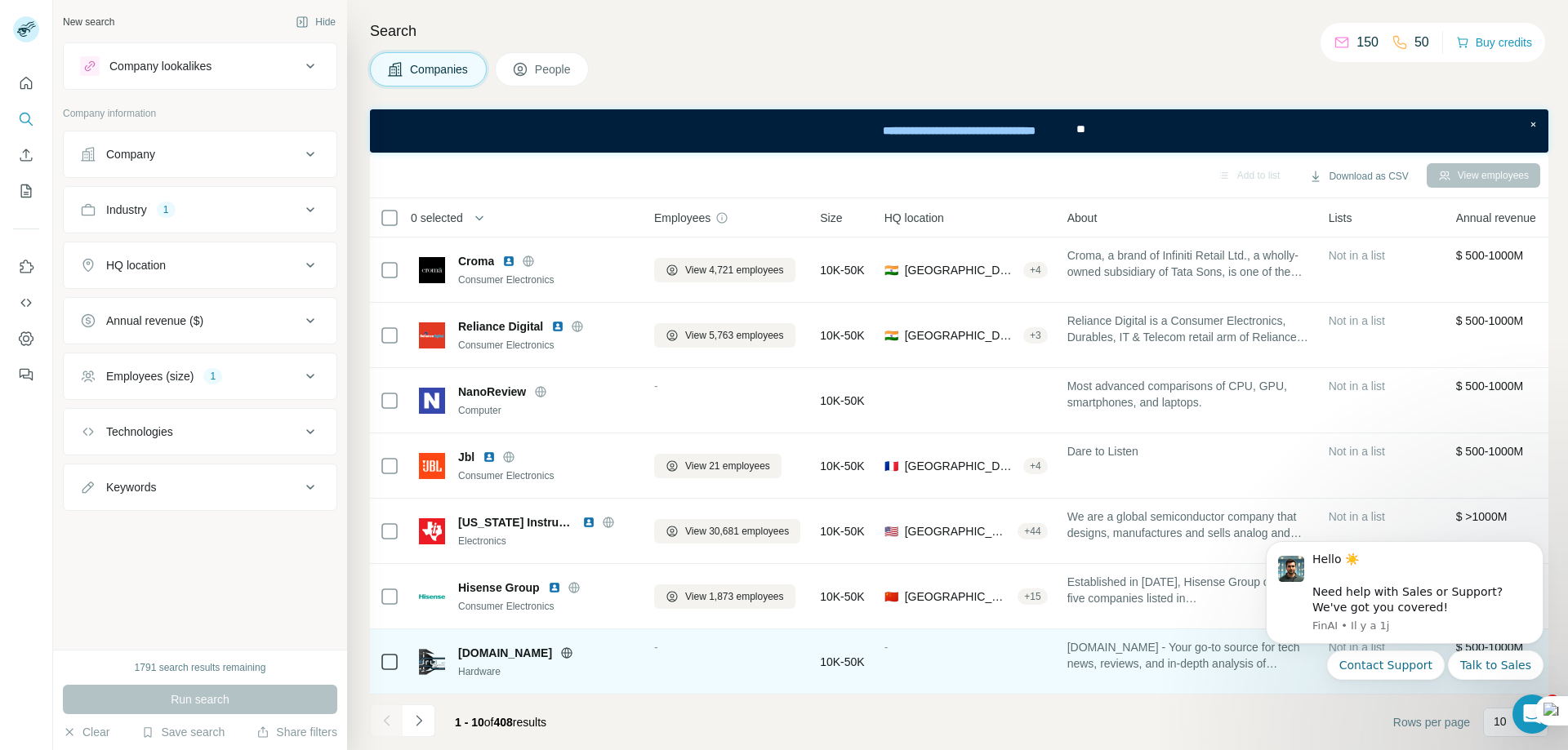
click at [569, 646] on icon at bounding box center [567, 652] width 13 height 13
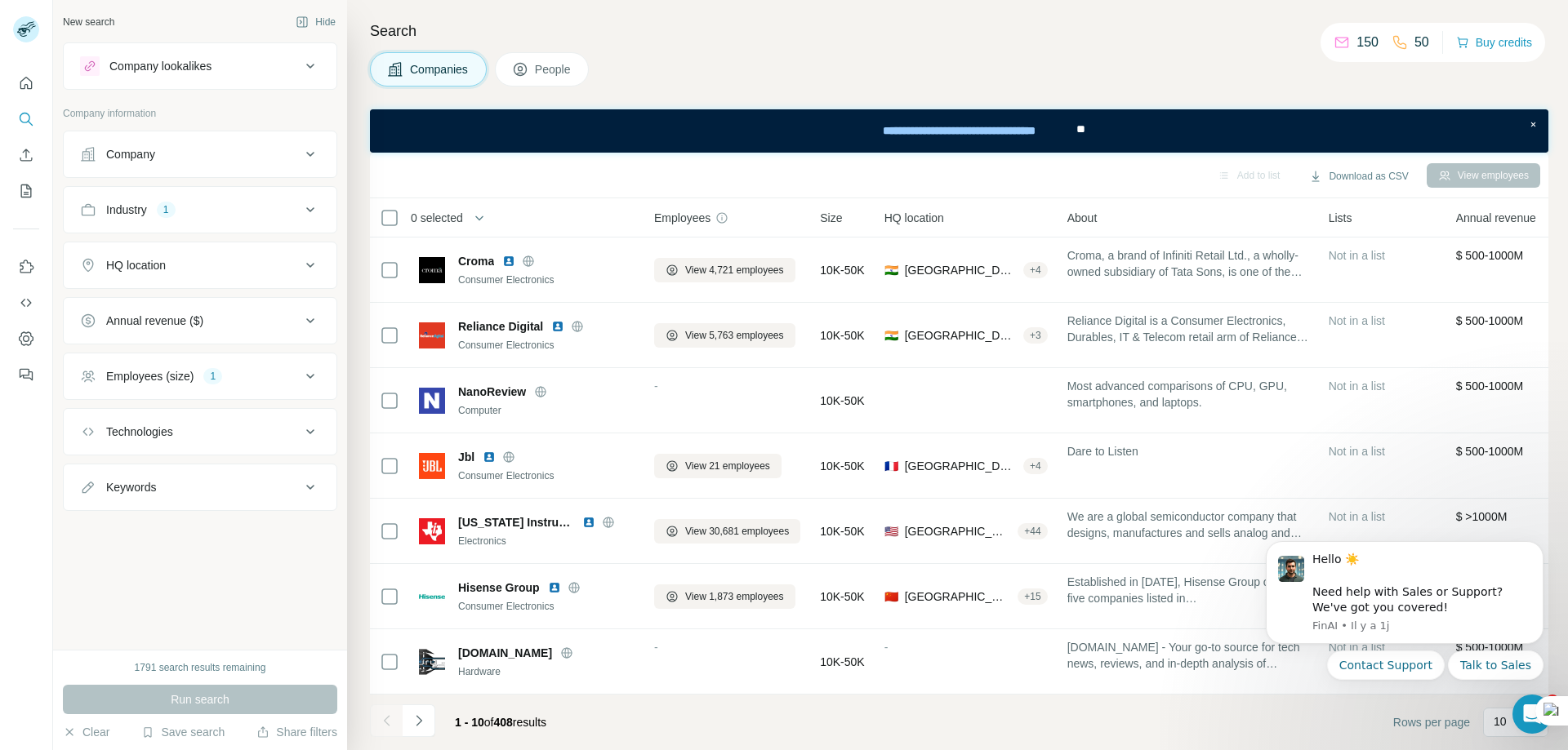
click at [236, 387] on button "Employees (size) 1" at bounding box center [199, 376] width 273 height 40
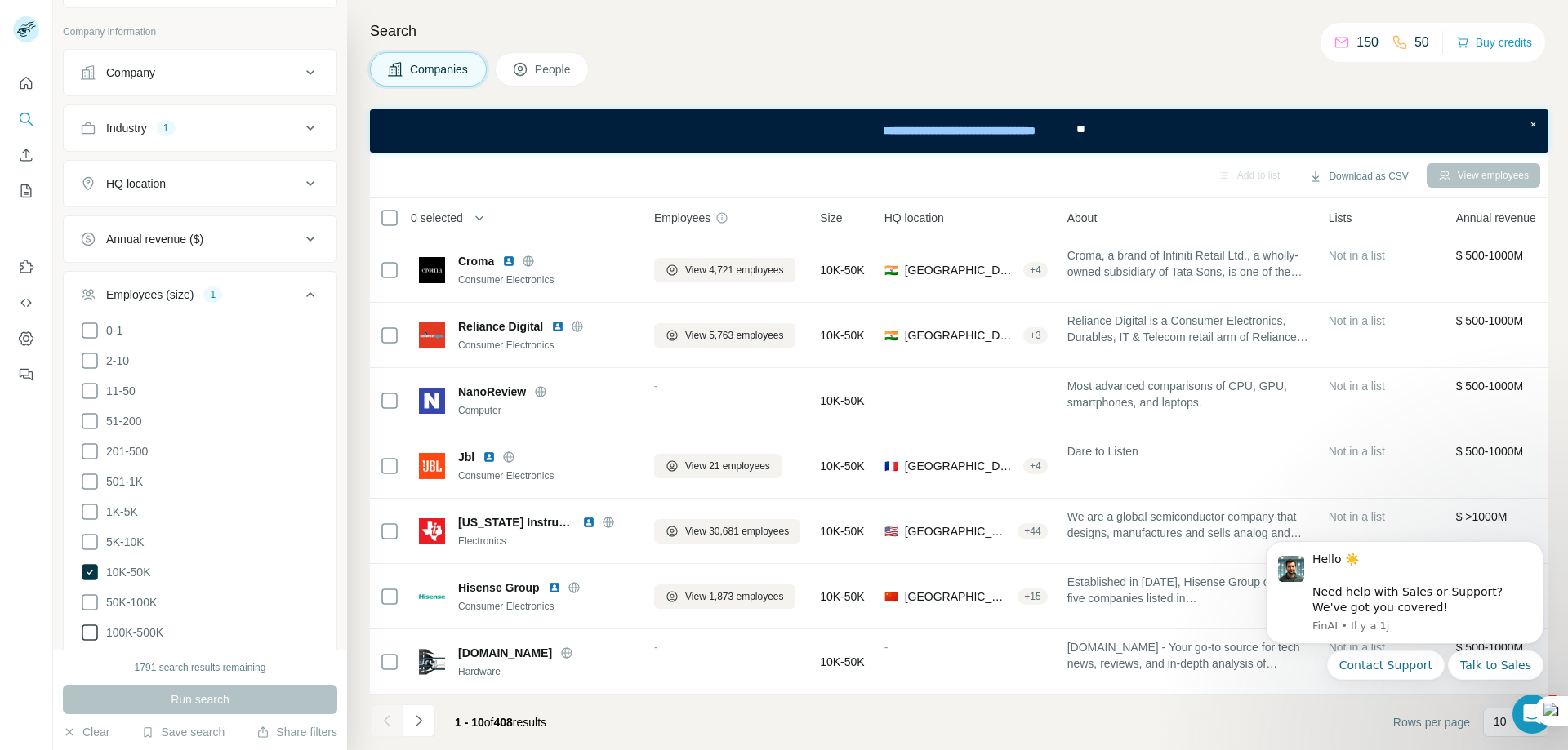
scroll to position [163, 0]
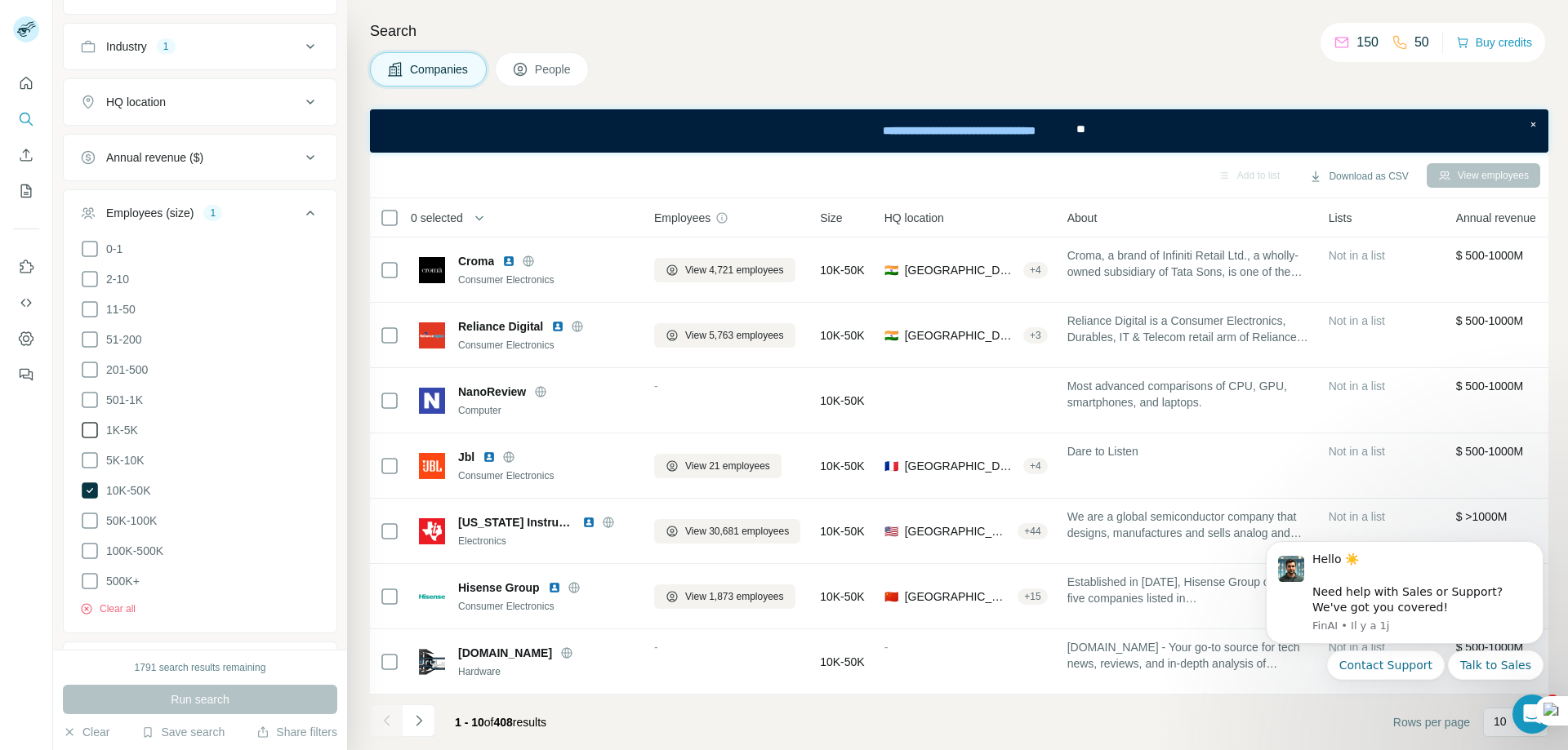
click at [95, 424] on icon at bounding box center [89, 430] width 20 height 20
click at [236, 698] on button "Run search" at bounding box center [199, 699] width 274 height 29
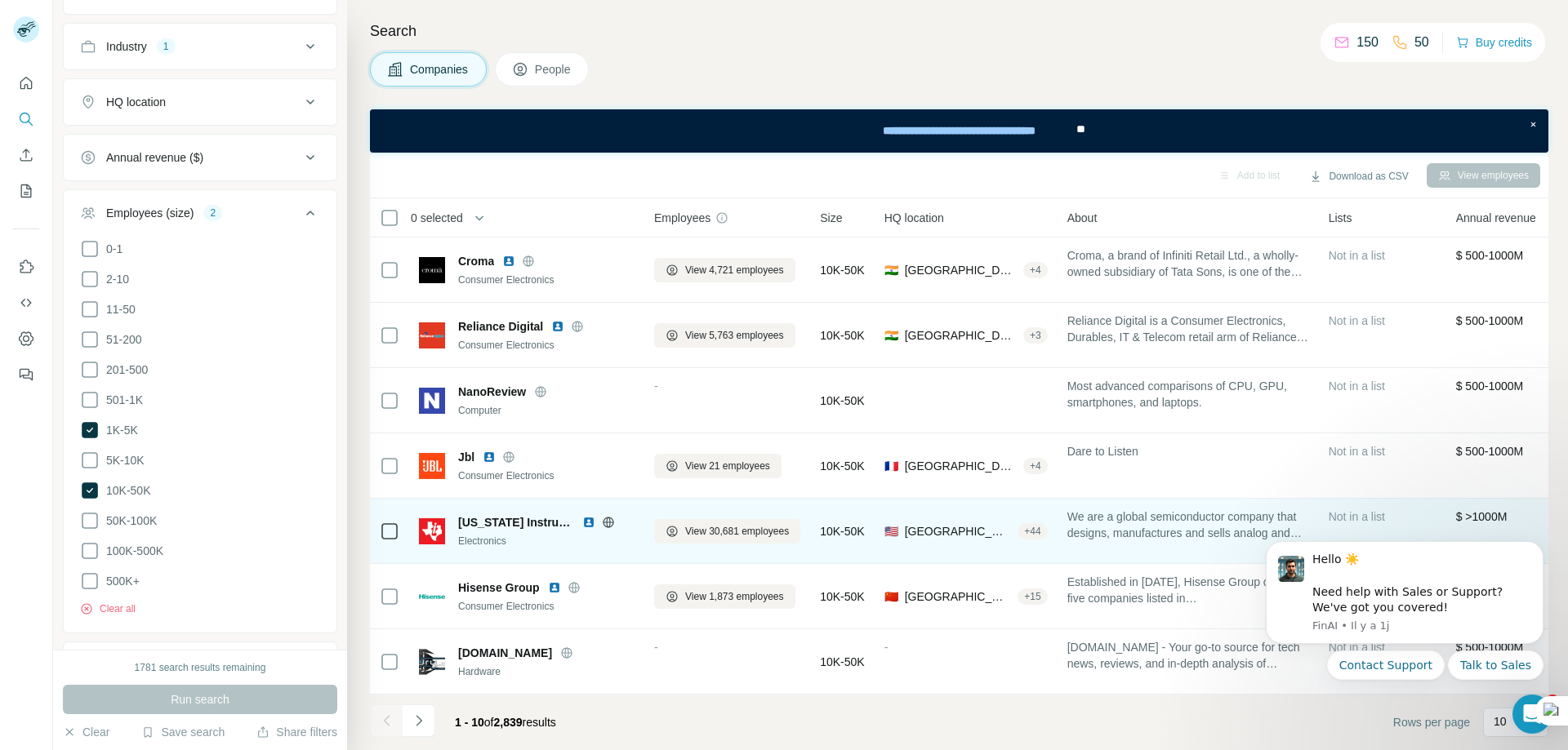
click at [602, 515] on icon at bounding box center [608, 521] width 13 height 13
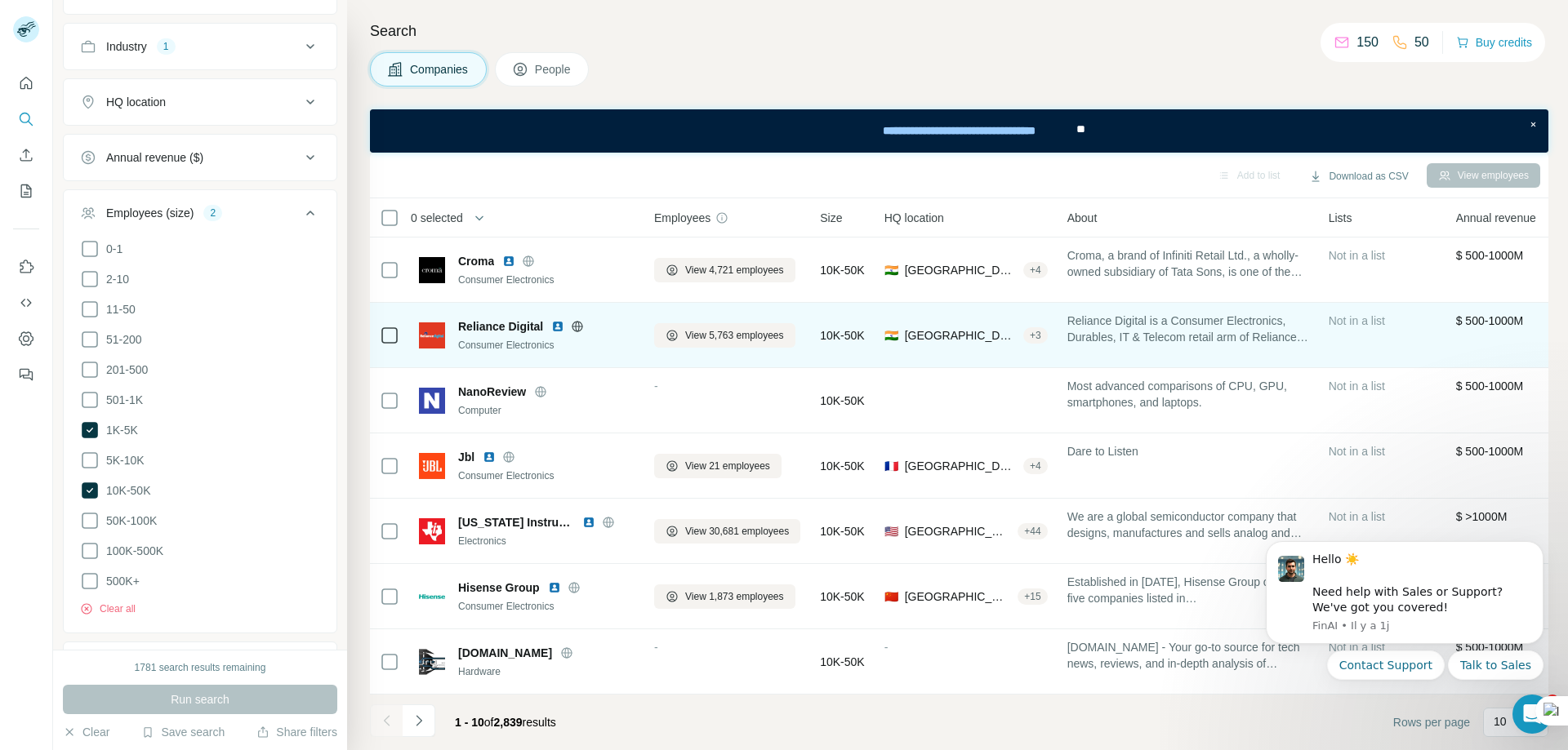
click at [578, 321] on icon at bounding box center [577, 326] width 13 height 13
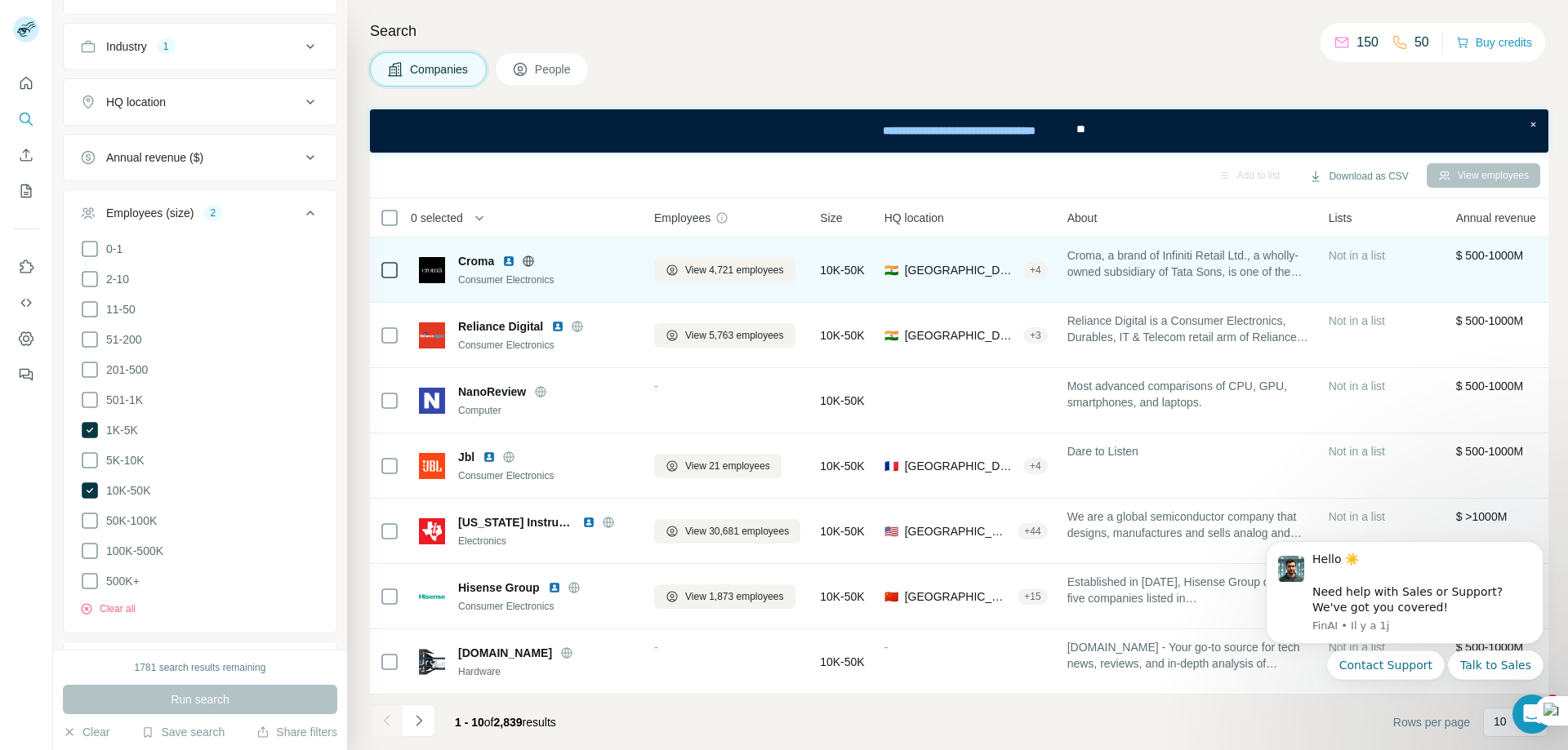
click at [531, 255] on icon at bounding box center [529, 260] width 4 height 10
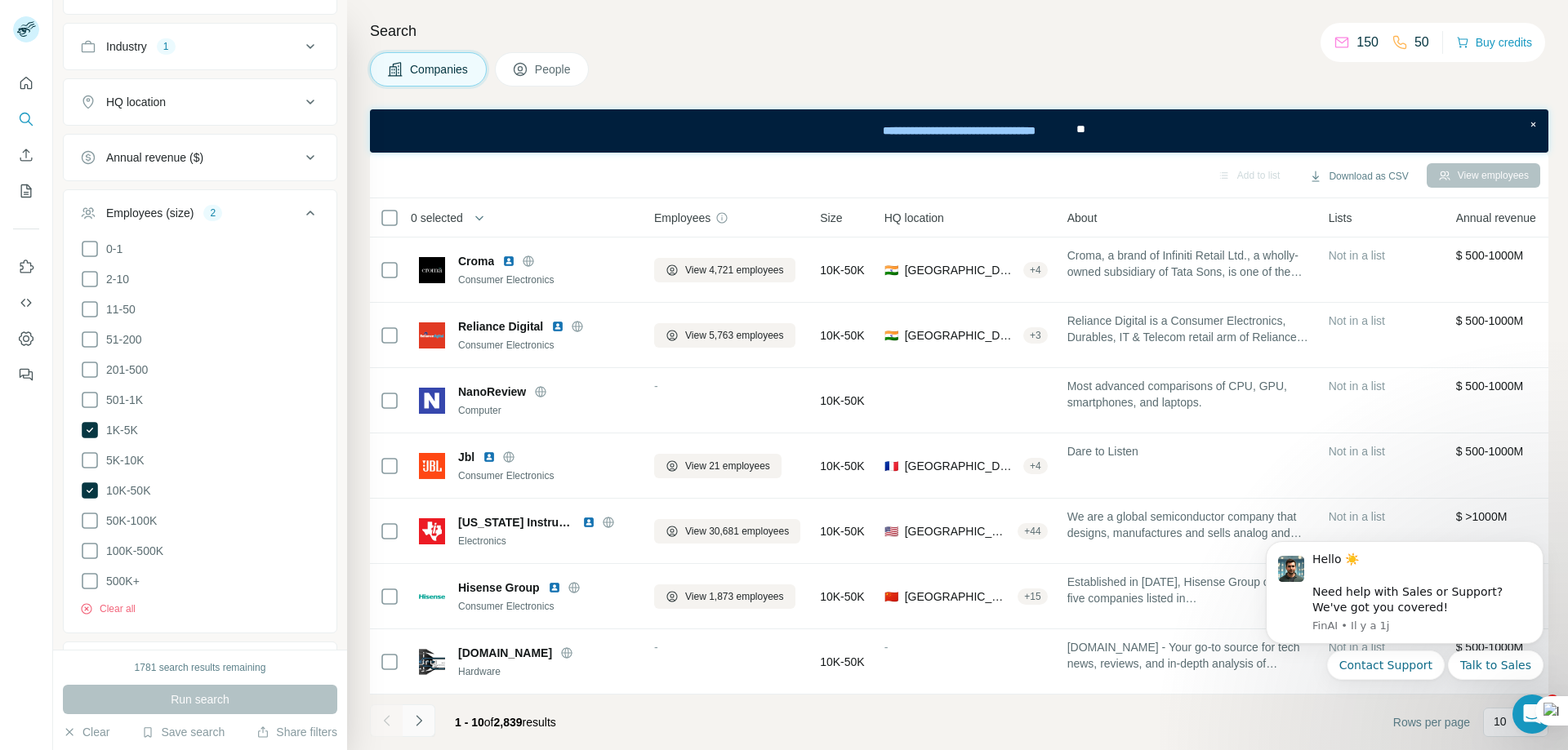
click at [417, 722] on icon "Navigate to next page" at bounding box center [419, 720] width 16 height 16
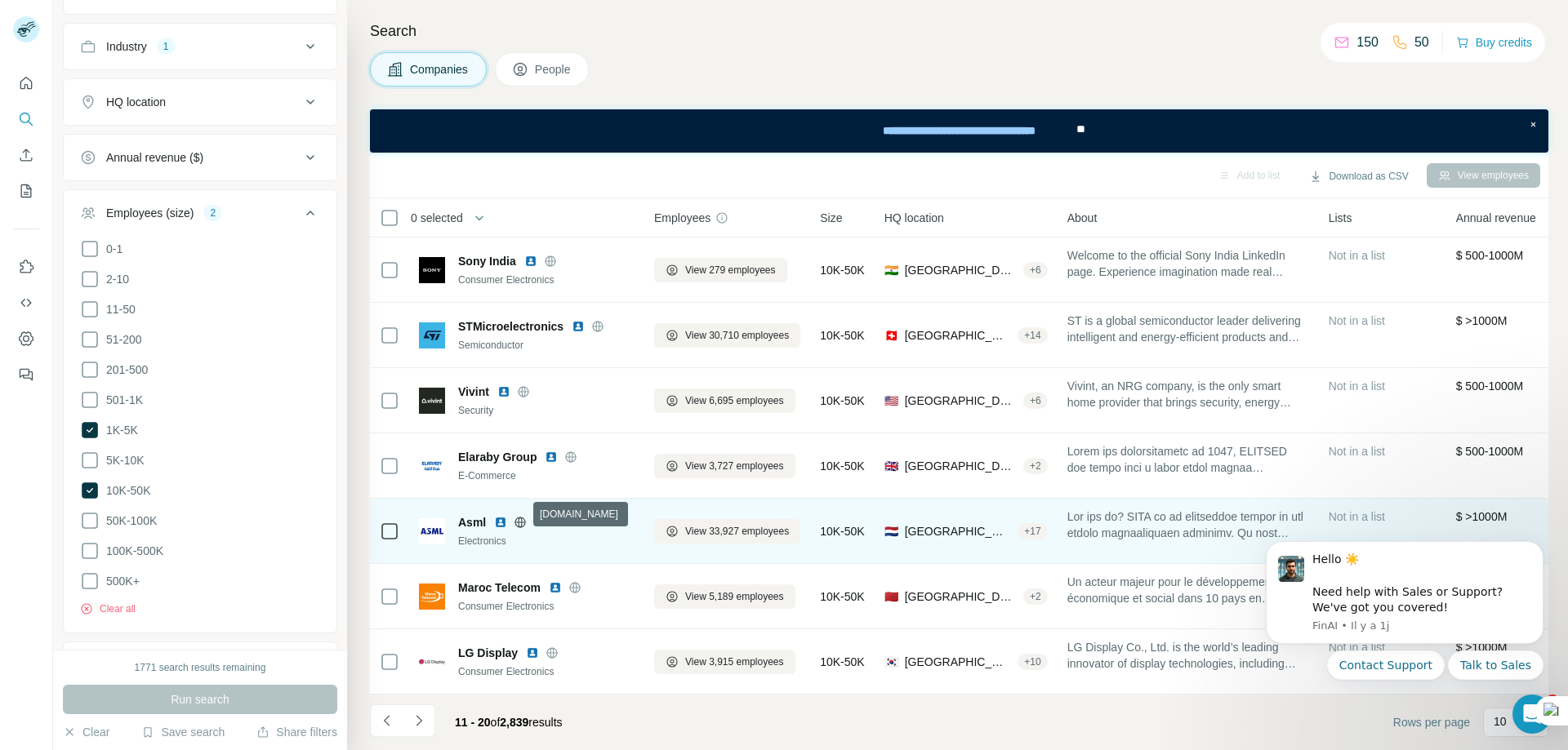
click at [521, 515] on icon at bounding box center [520, 521] width 13 height 13
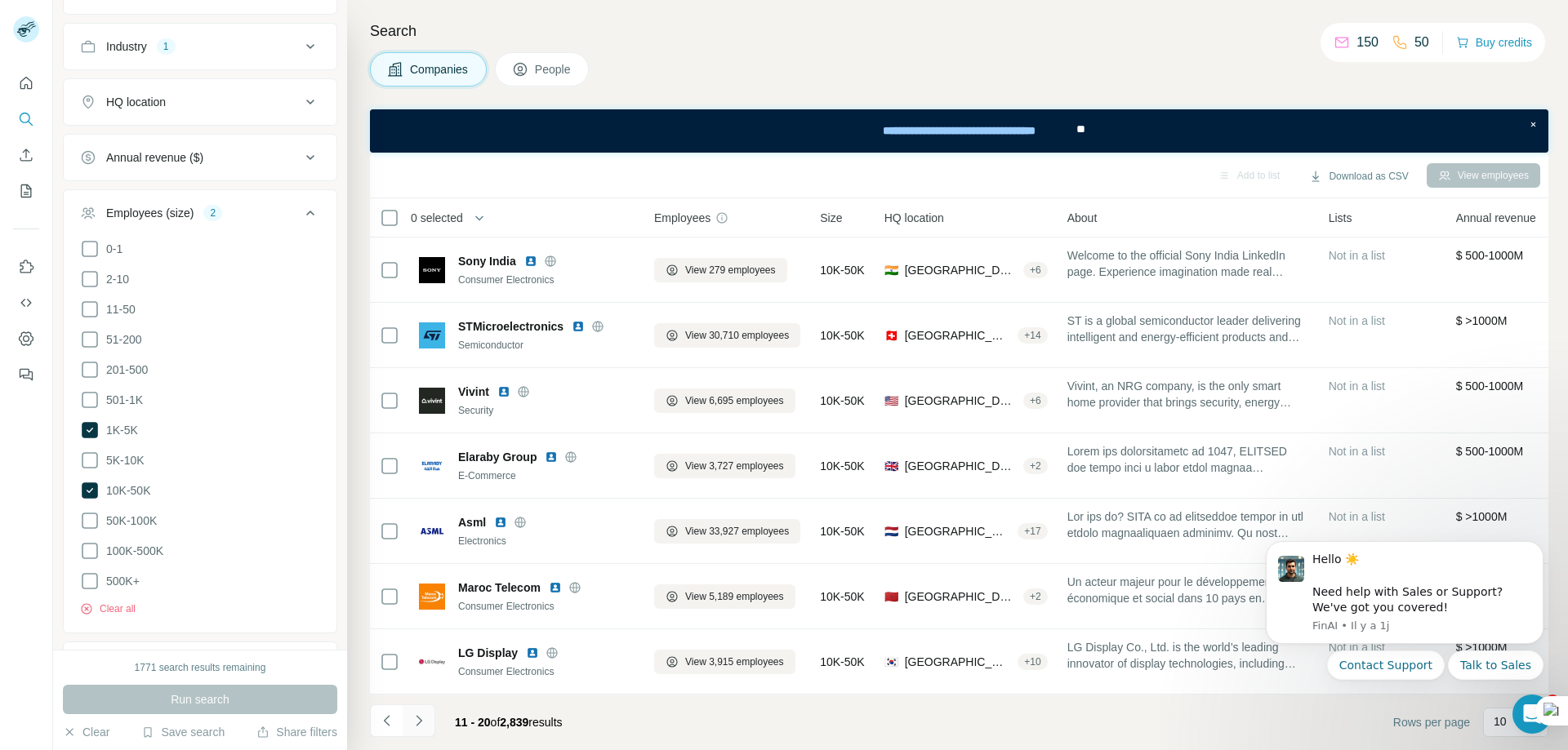
click at [420, 727] on icon "Navigate to next page" at bounding box center [419, 720] width 16 height 16
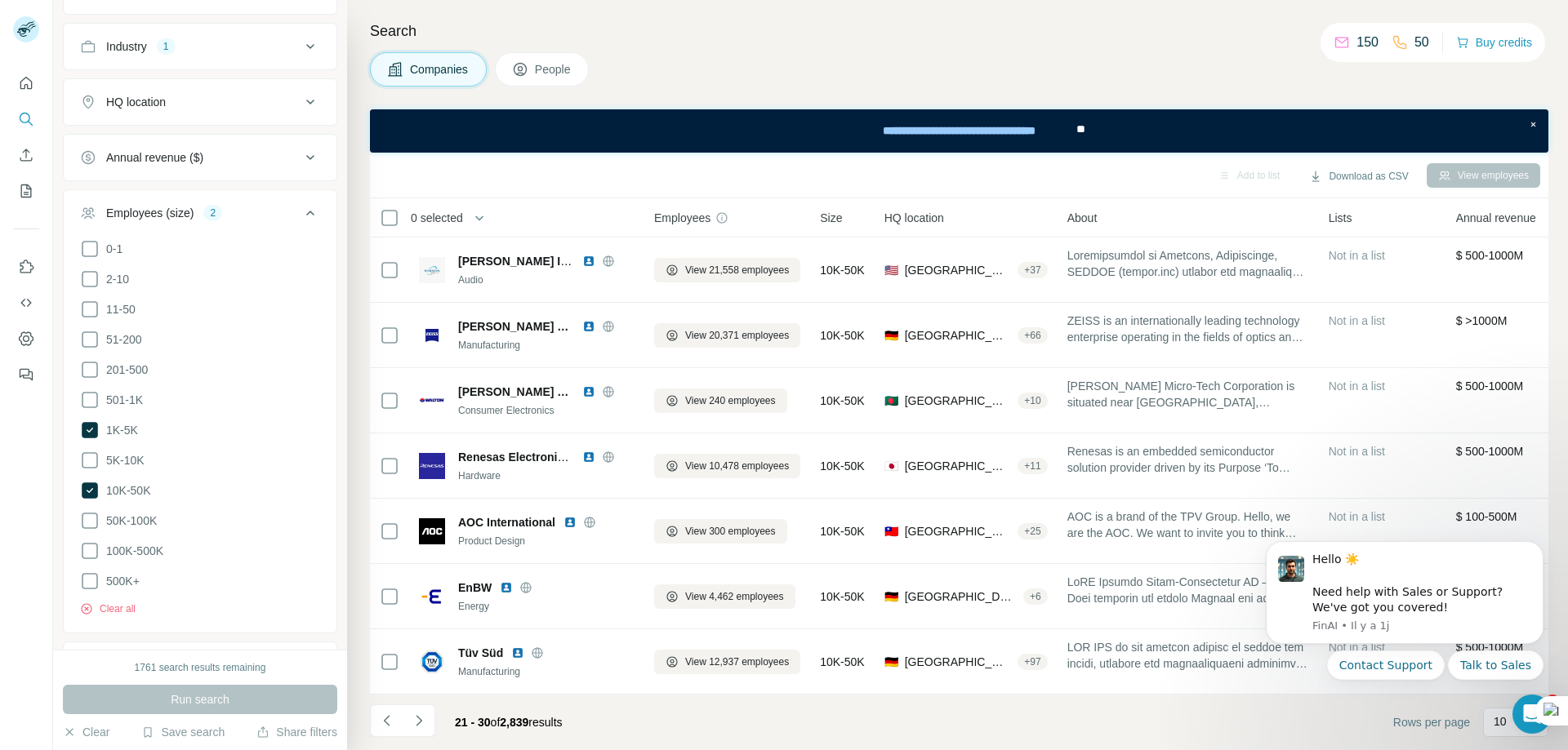
click at [416, 724] on icon "Navigate to next page" at bounding box center [419, 720] width 16 height 16
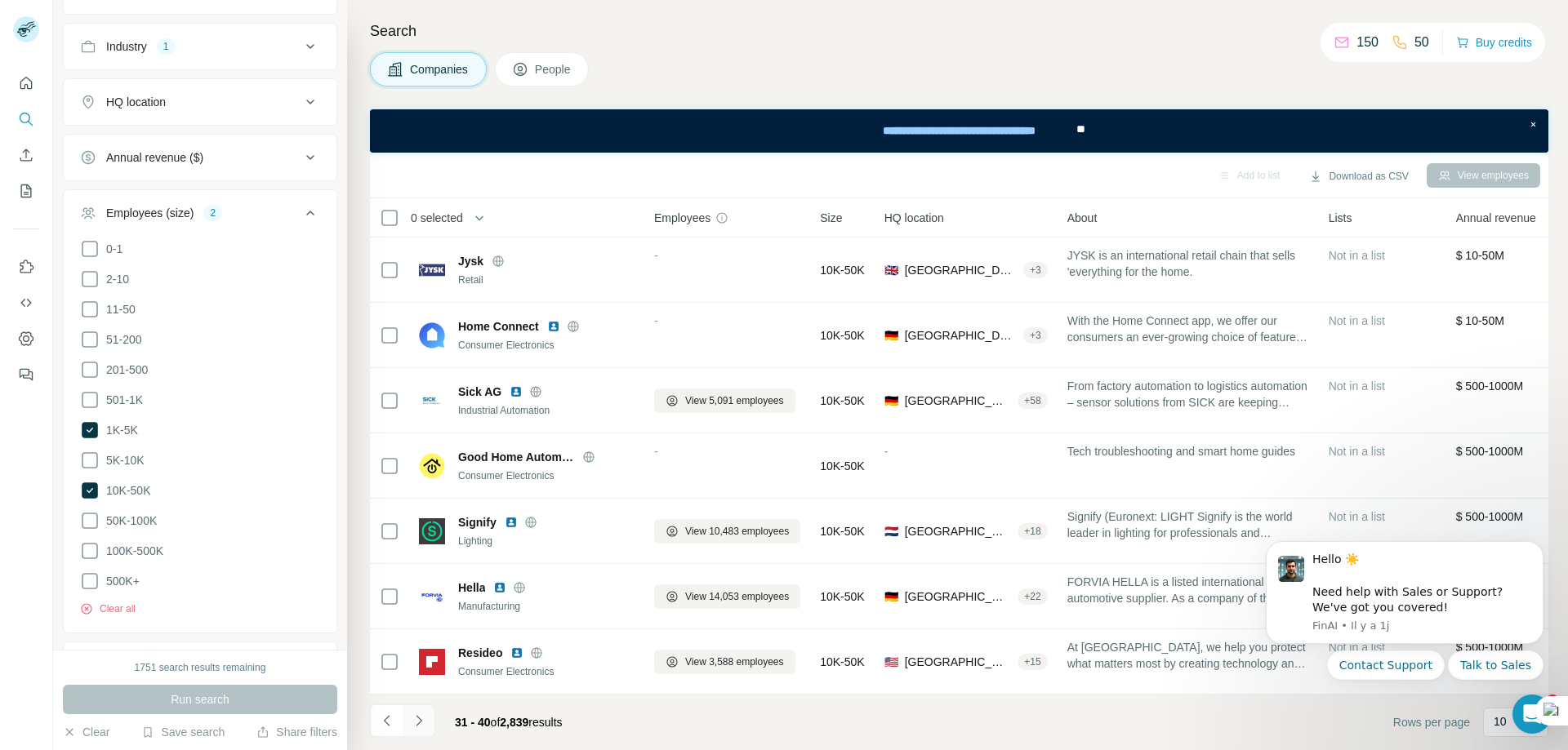
click at [420, 719] on icon "Navigate to next page" at bounding box center [419, 720] width 6 height 10
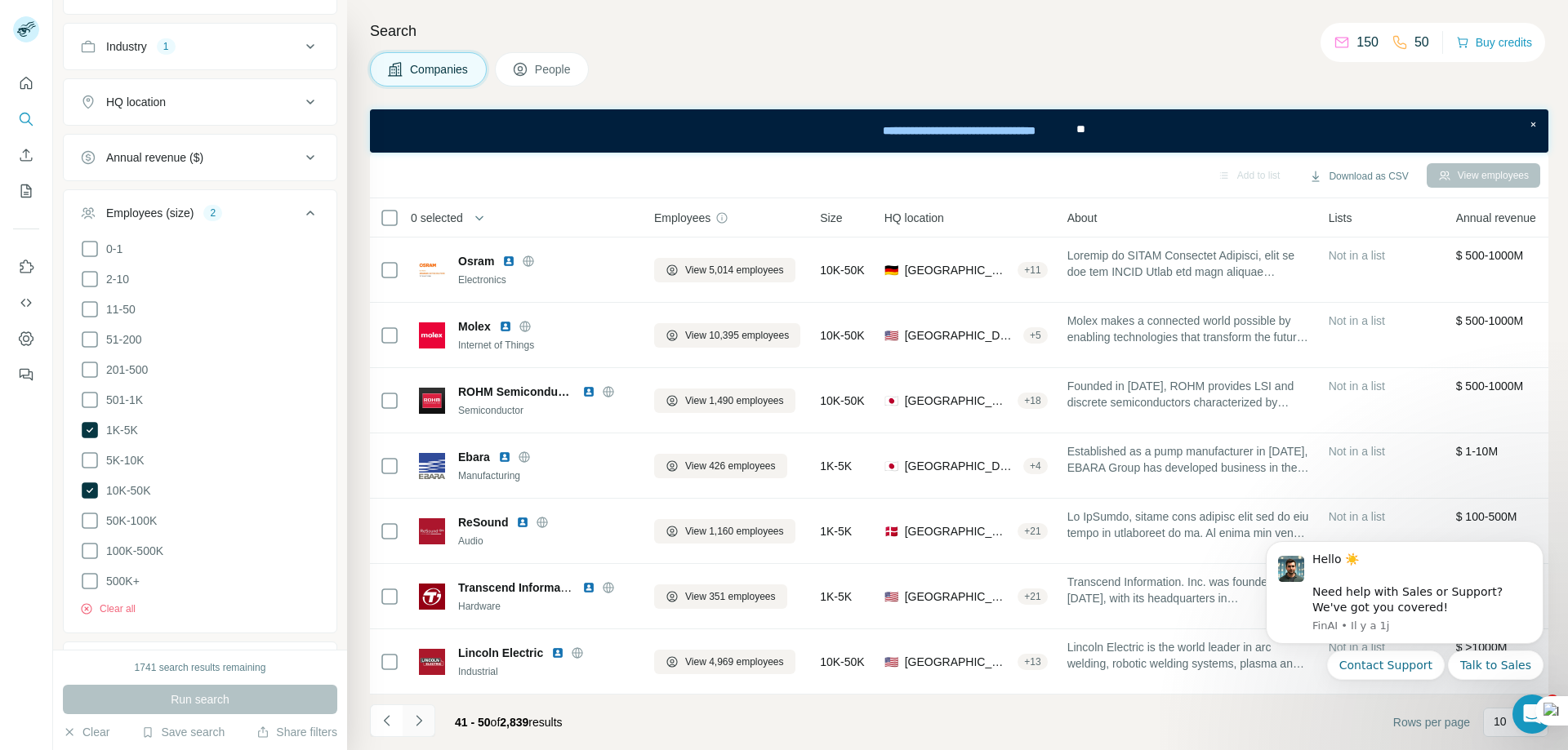
click at [418, 723] on icon "Navigate to next page" at bounding box center [419, 720] width 16 height 16
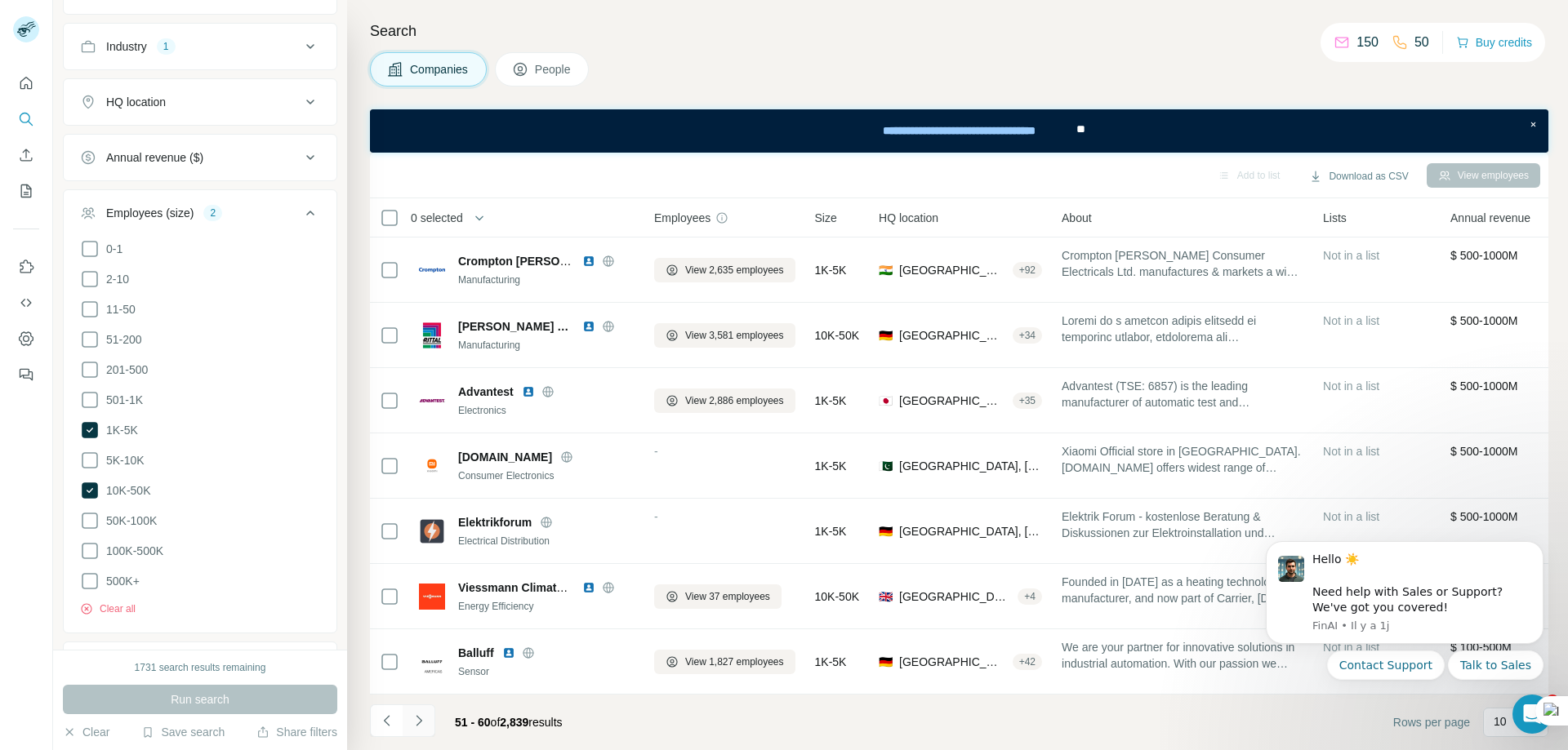
click at [422, 729] on button "Navigate to next page" at bounding box center [419, 721] width 33 height 33
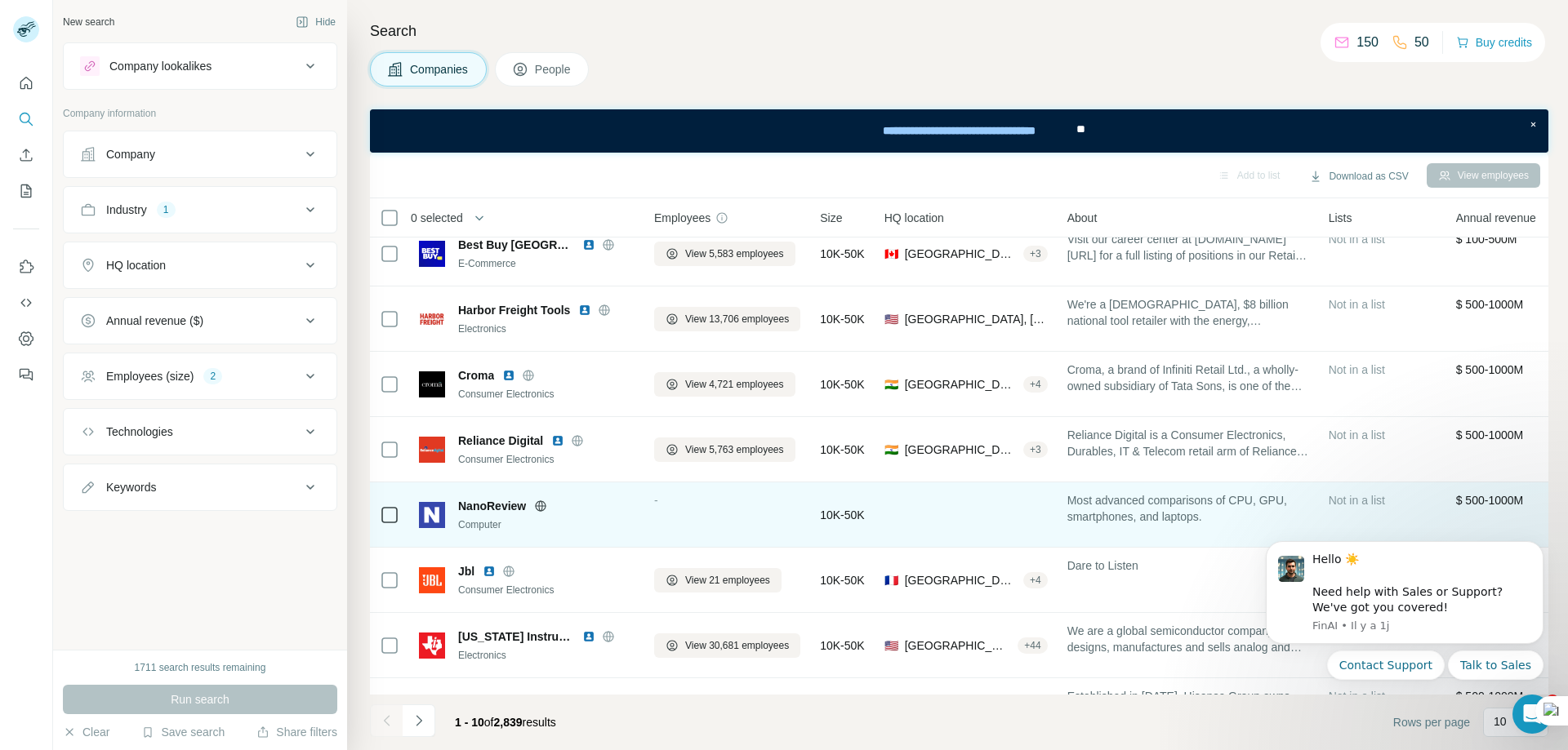
scroll to position [204, 0]
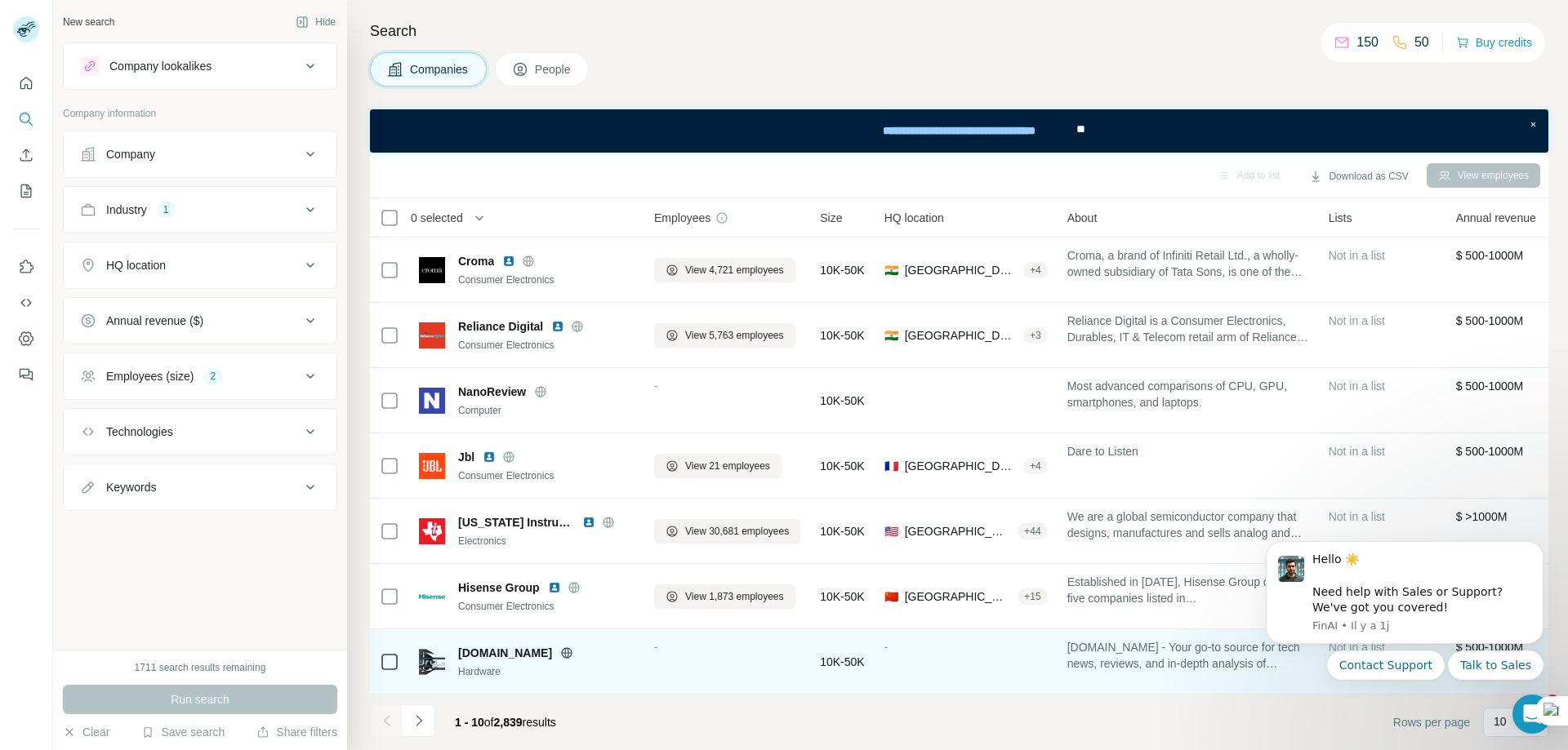
click at [569, 647] on icon at bounding box center [567, 652] width 4 height 10
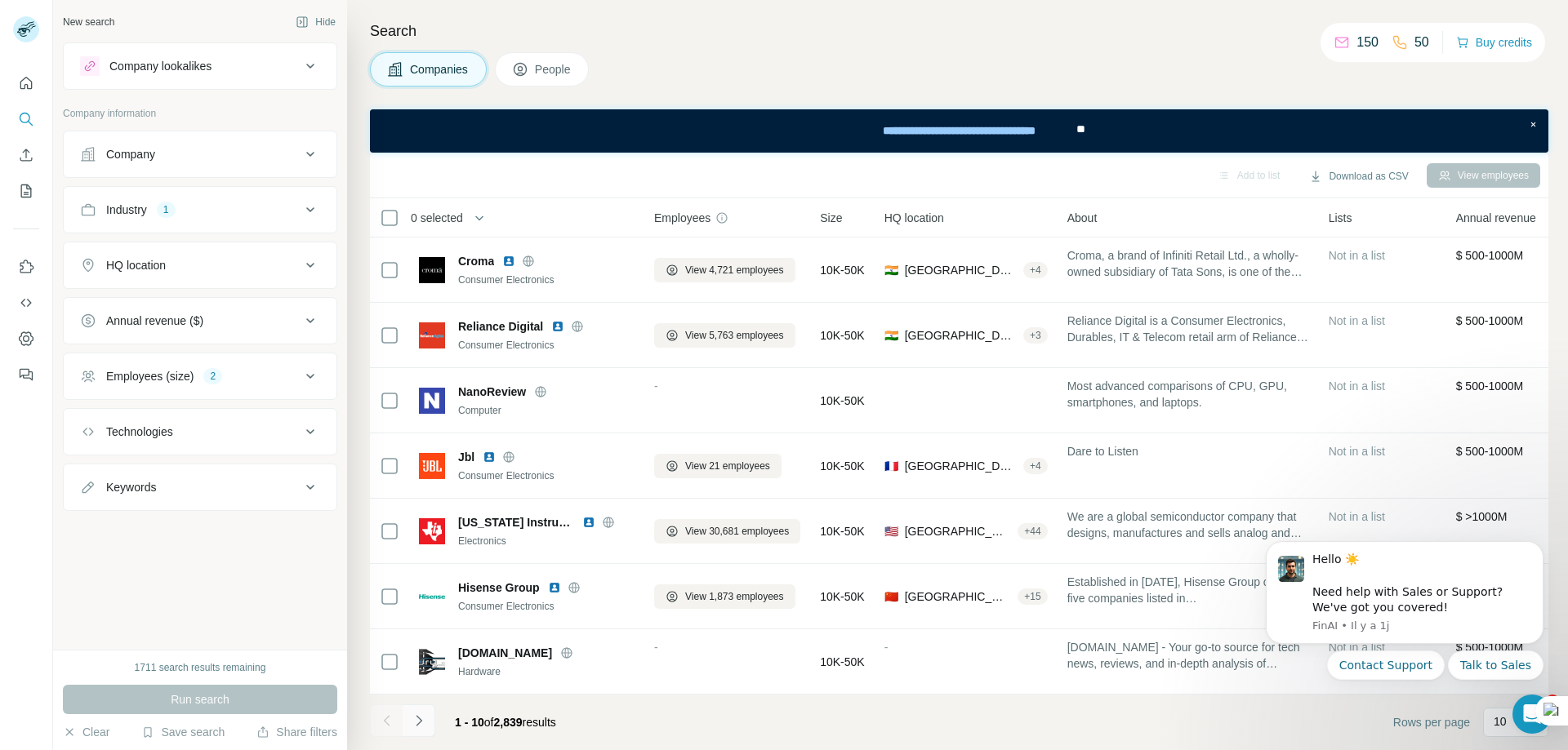
click at [414, 720] on icon "Navigate to next page" at bounding box center [419, 720] width 16 height 16
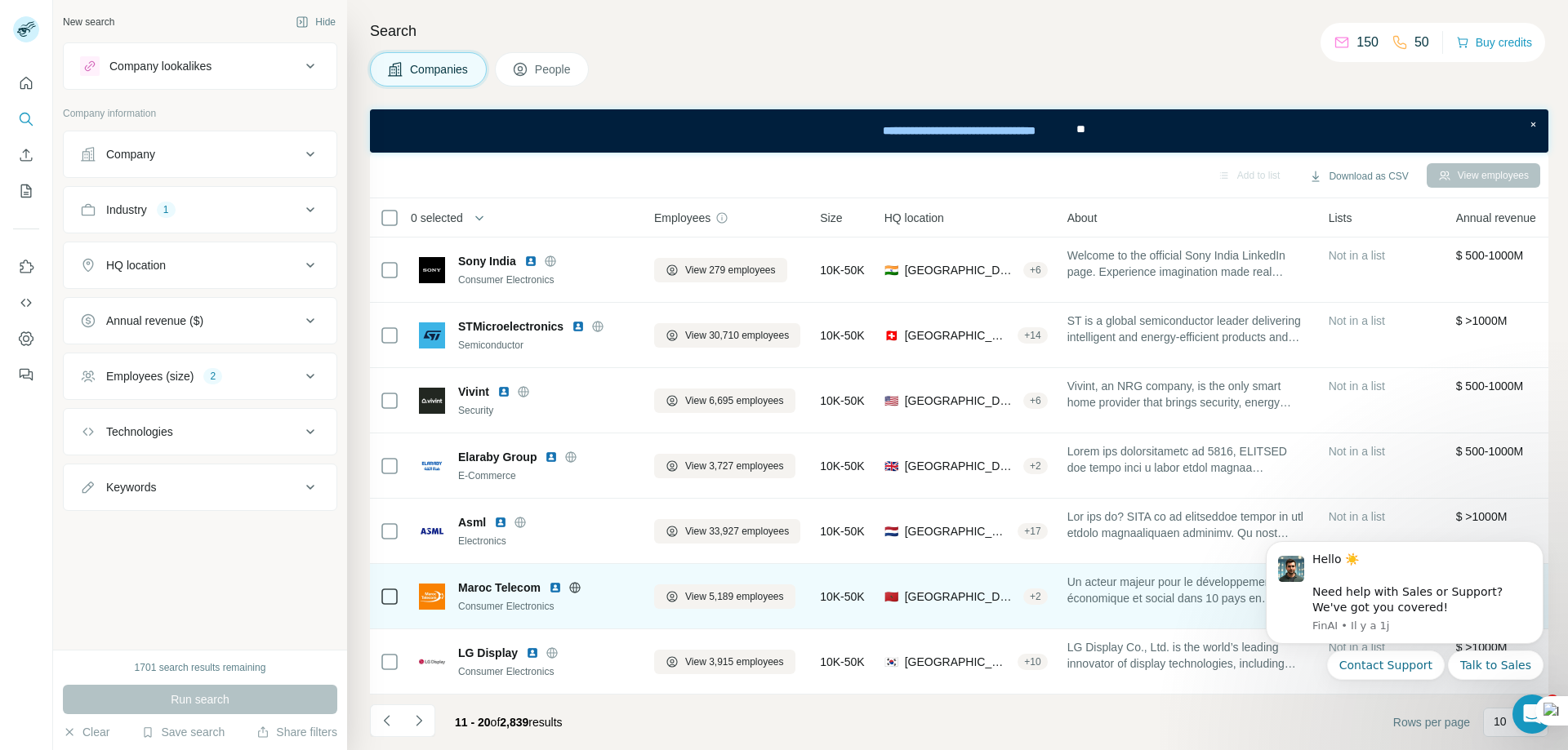
click at [577, 581] on icon at bounding box center [574, 587] width 13 height 13
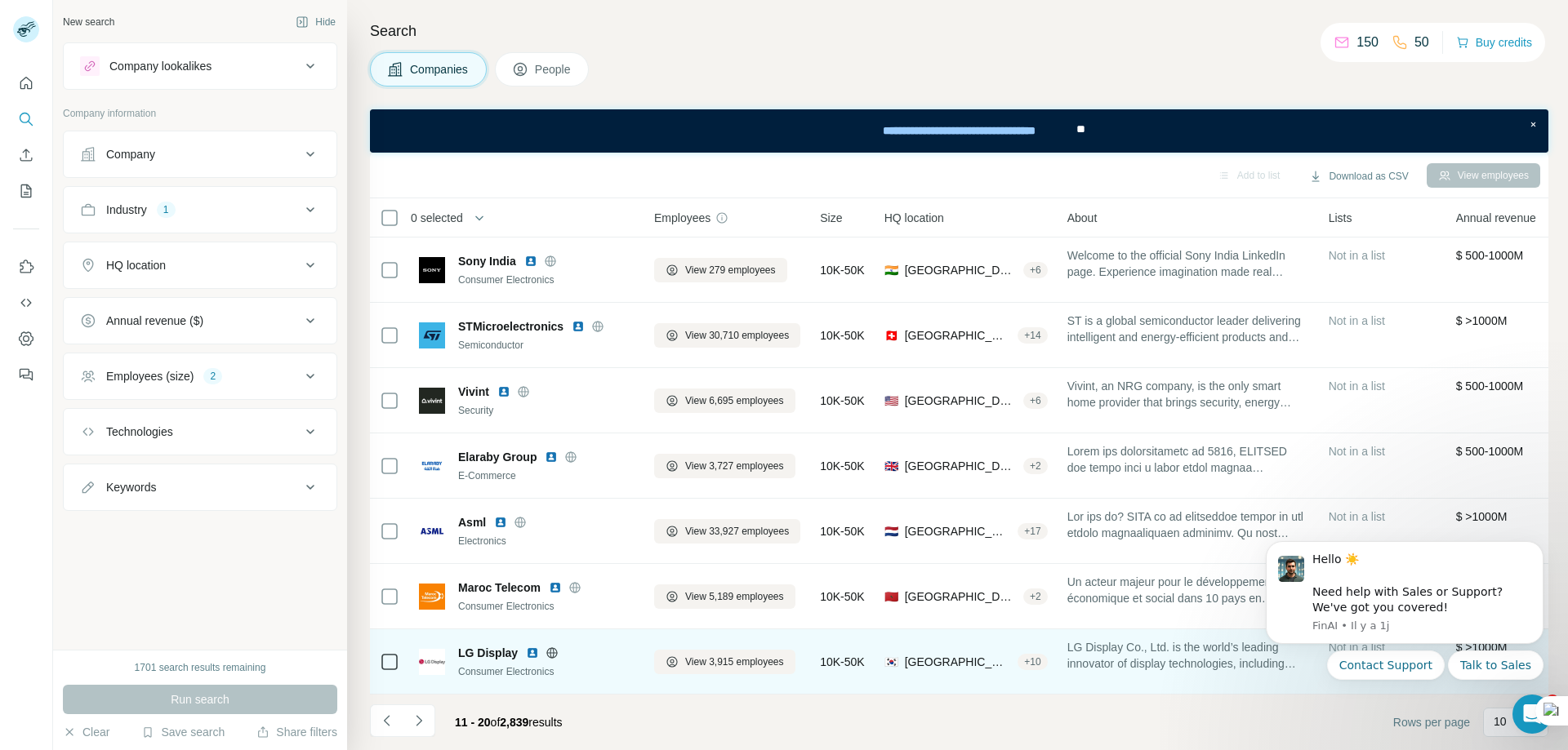
click at [553, 652] on icon at bounding box center [553, 652] width 10 height 1
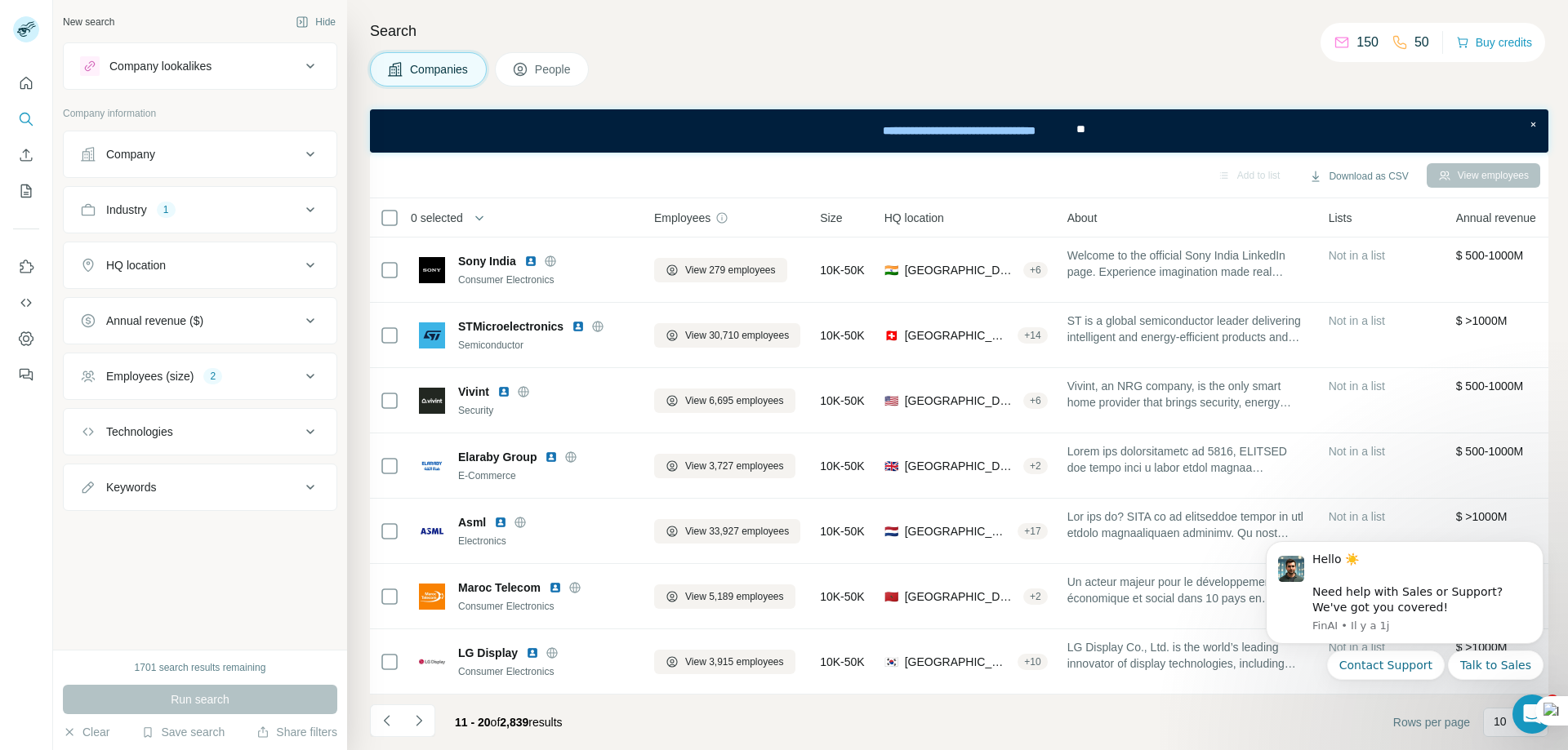
scroll to position [123, 0]
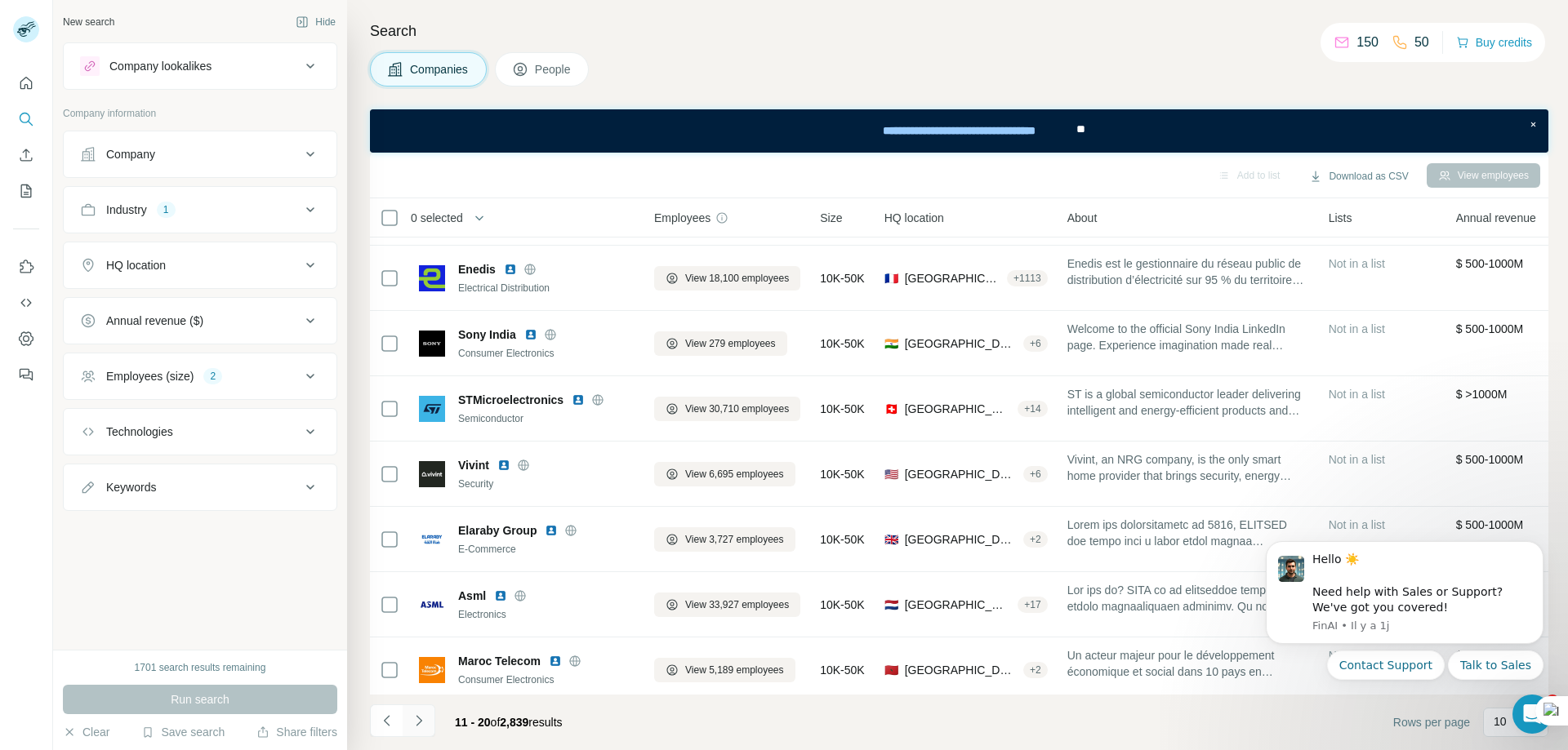
click at [426, 720] on icon "Navigate to next page" at bounding box center [419, 720] width 16 height 16
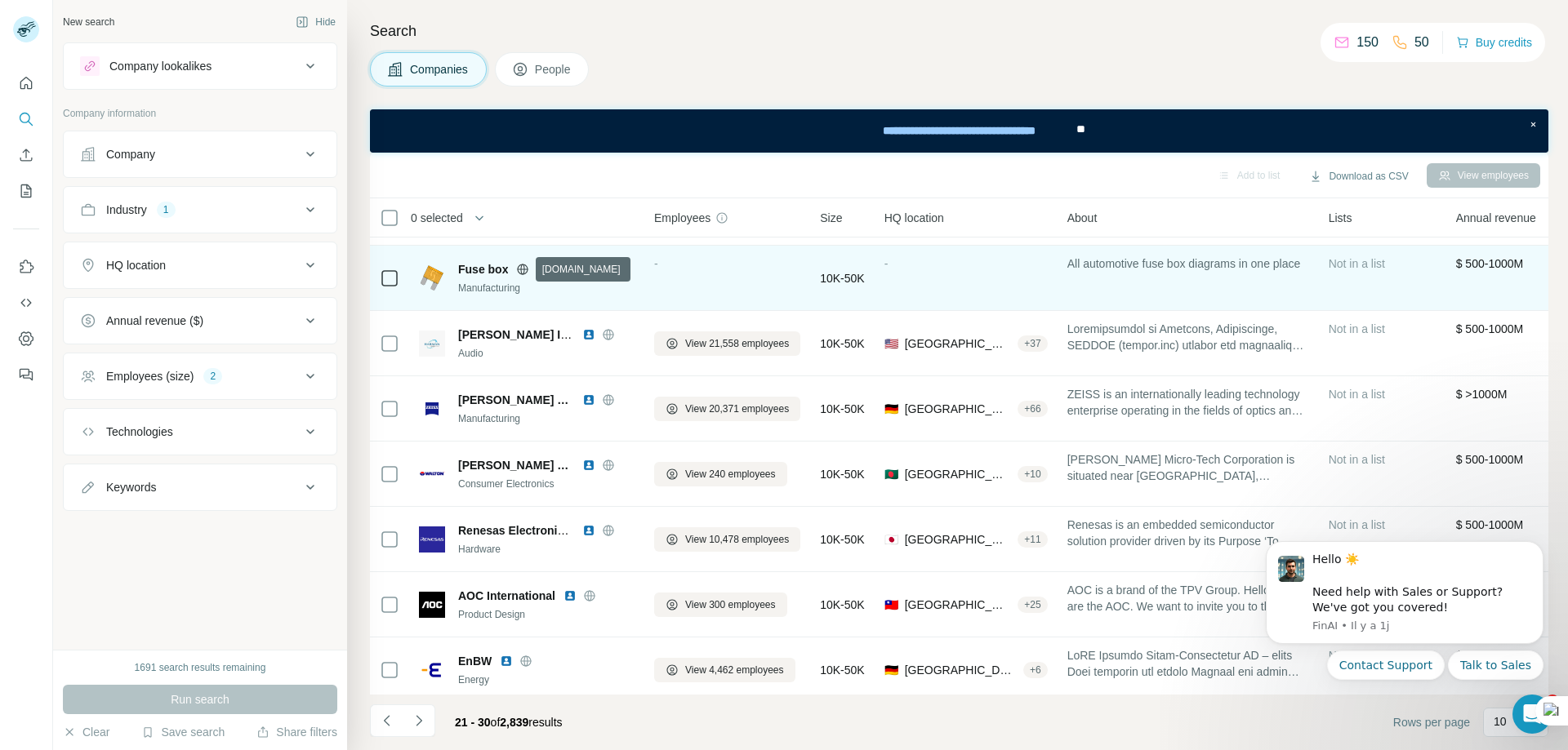
drag, startPoint x: 524, startPoint y: 271, endPoint x: 542, endPoint y: 247, distance: 30.0
click at [542, 247] on td "Fuse box Manufacturing" at bounding box center [527, 278] width 236 height 65
click at [522, 271] on icon at bounding box center [522, 269] width 13 height 13
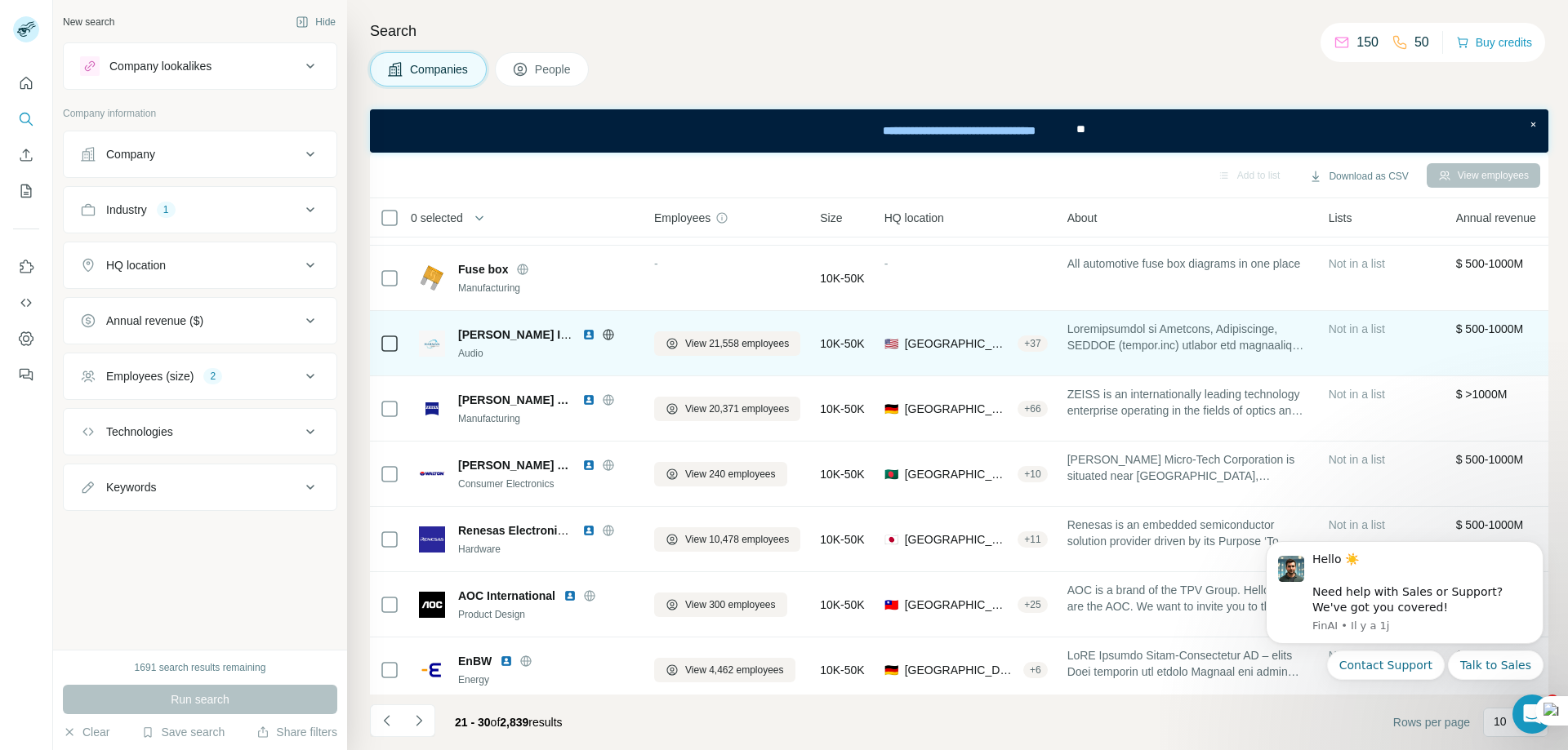
click at [606, 335] on icon at bounding box center [608, 334] width 10 height 1
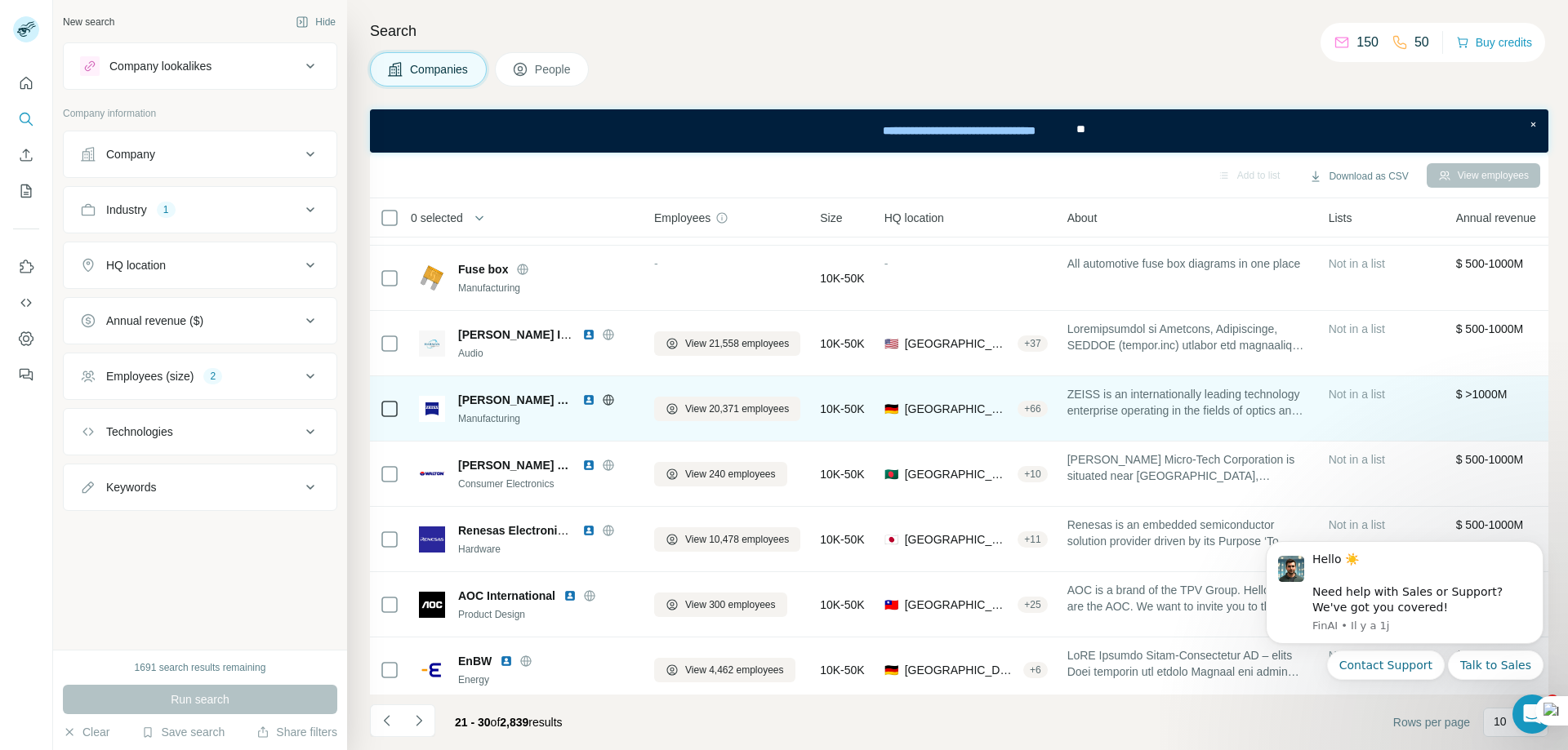
click at [609, 400] on icon at bounding box center [608, 399] width 10 height 1
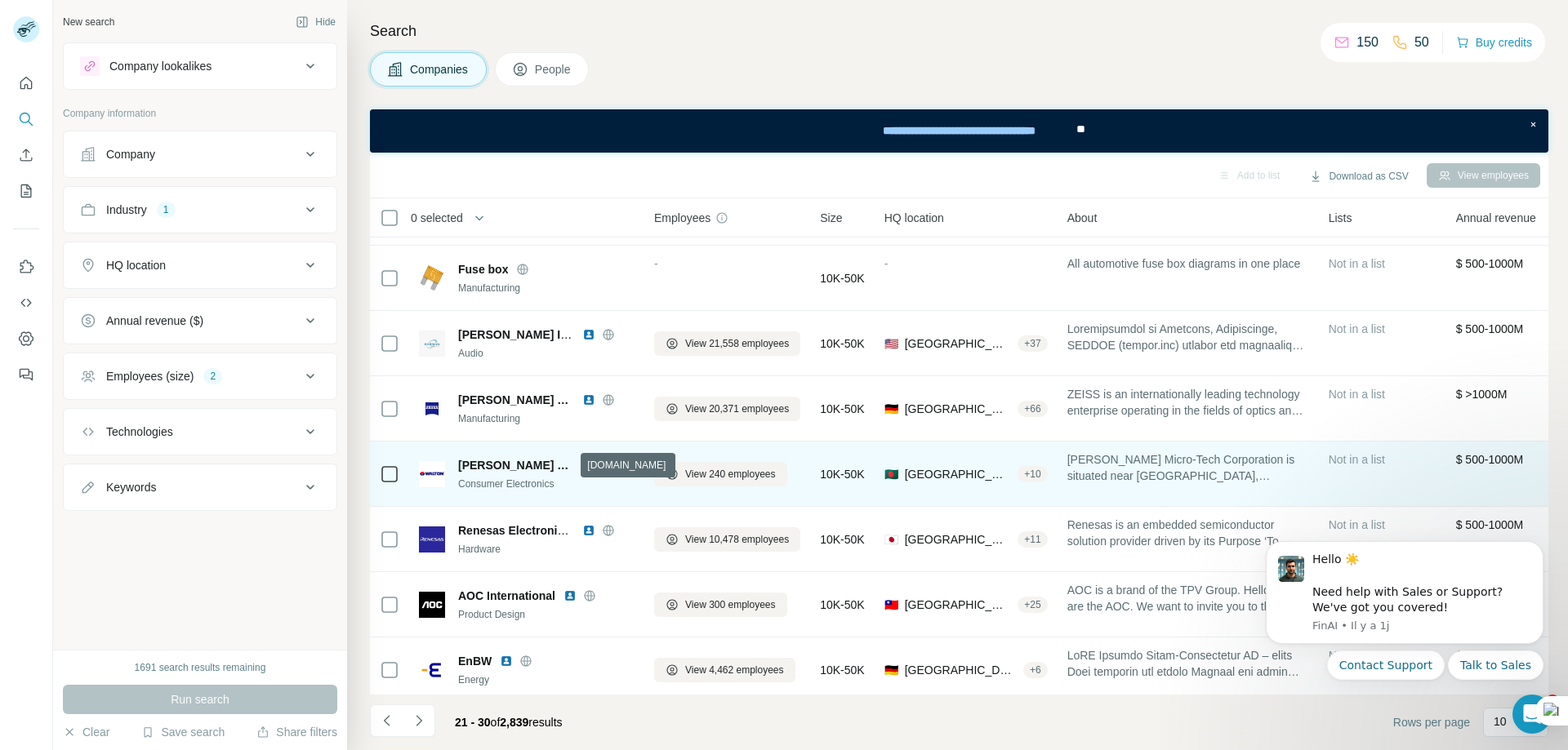
click at [602, 463] on icon at bounding box center [608, 465] width 13 height 13
